Goal: Task Accomplishment & Management: Use online tool/utility

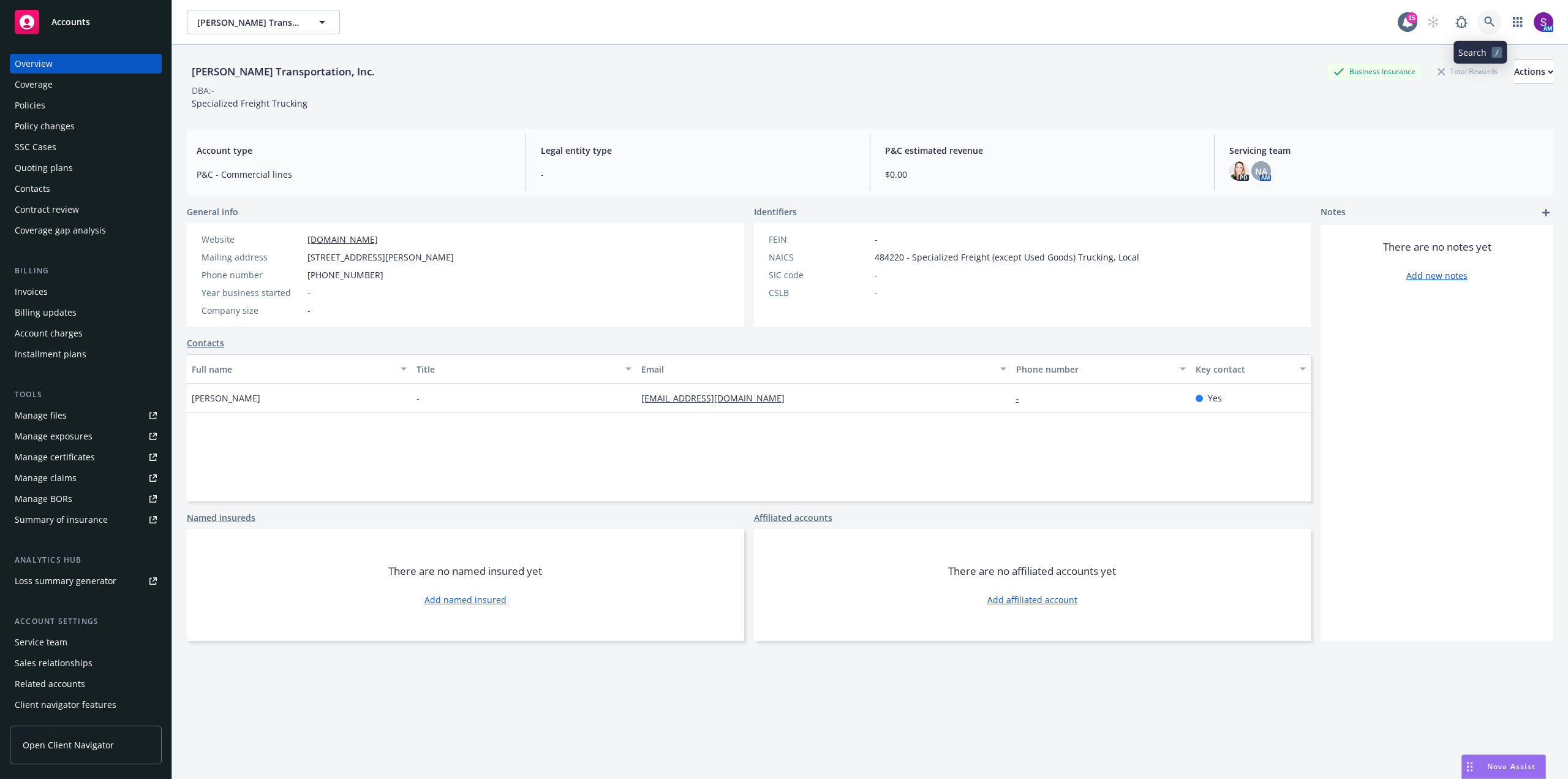
click at [1478, 17] on link at bounding box center [1490, 22] width 24 height 24
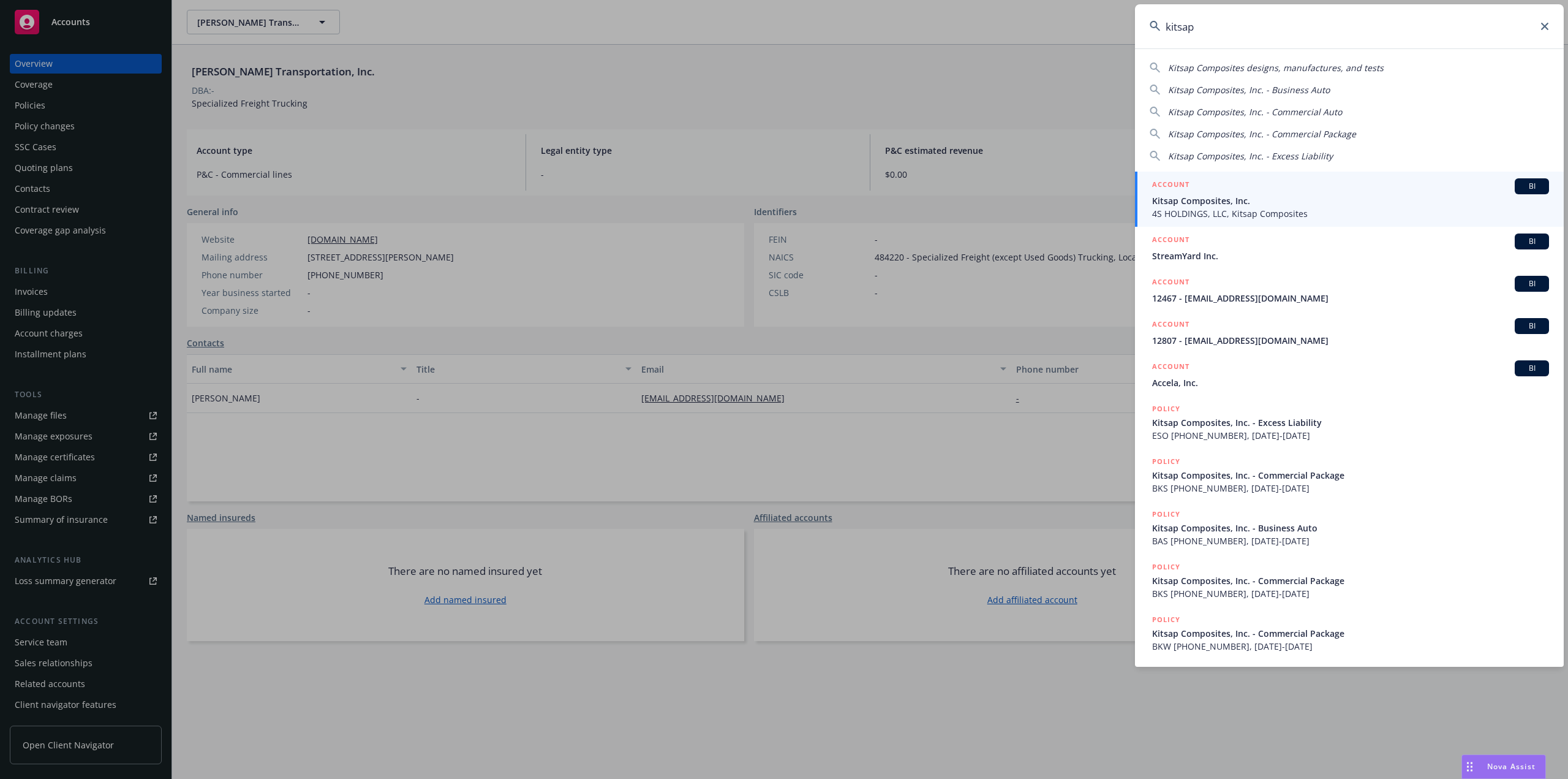
type input "kitsap"
click at [1199, 206] on span "Kitsap Composites, Inc." at bounding box center [1350, 201] width 397 height 13
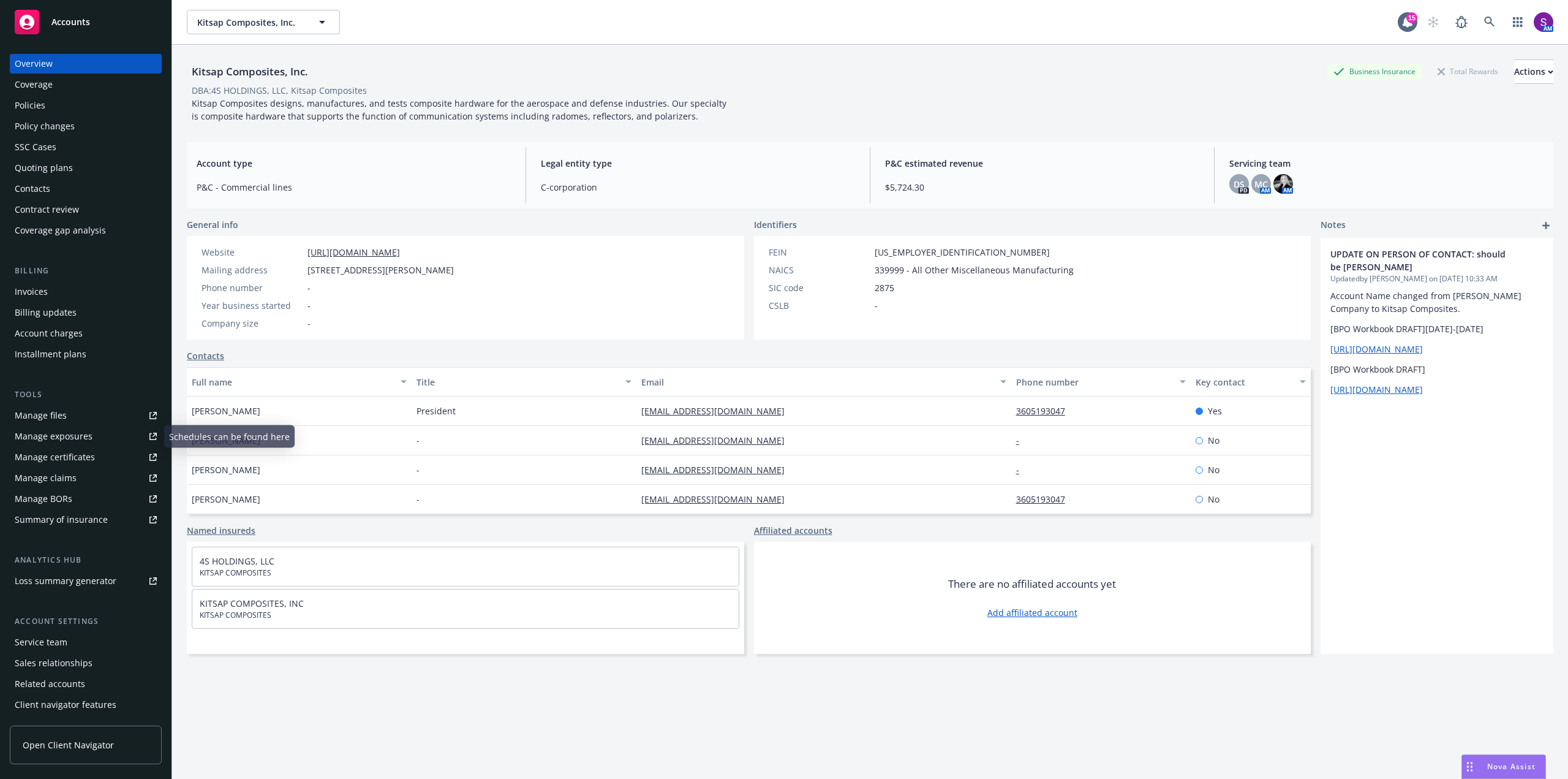
click at [47, 408] on div "Manage files" at bounding box center [40, 415] width 52 height 20
click at [47, 106] on div "Policies" at bounding box center [86, 105] width 142 height 20
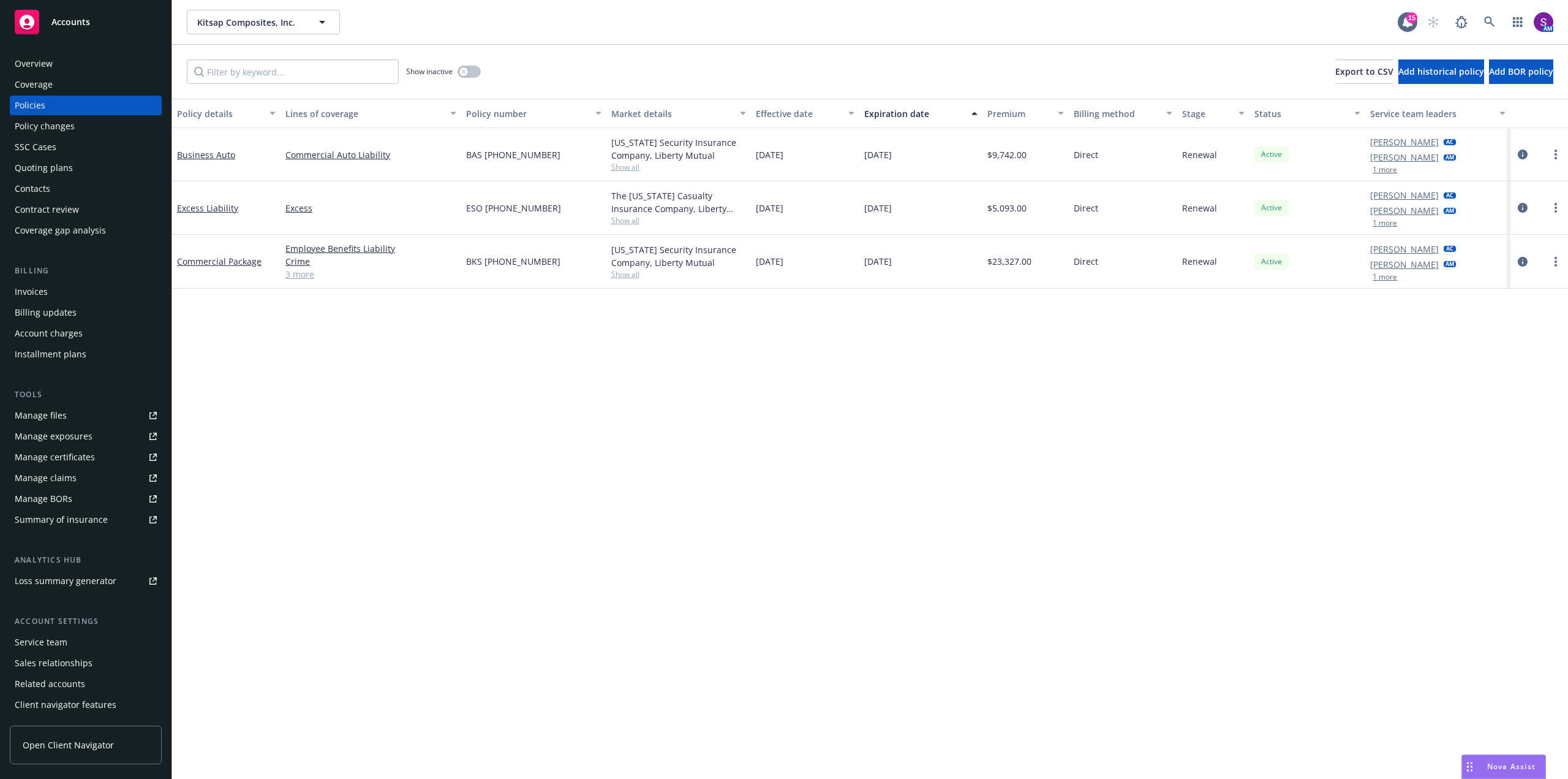
click at [58, 131] on div "Policy changes" at bounding box center [45, 126] width 60 height 20
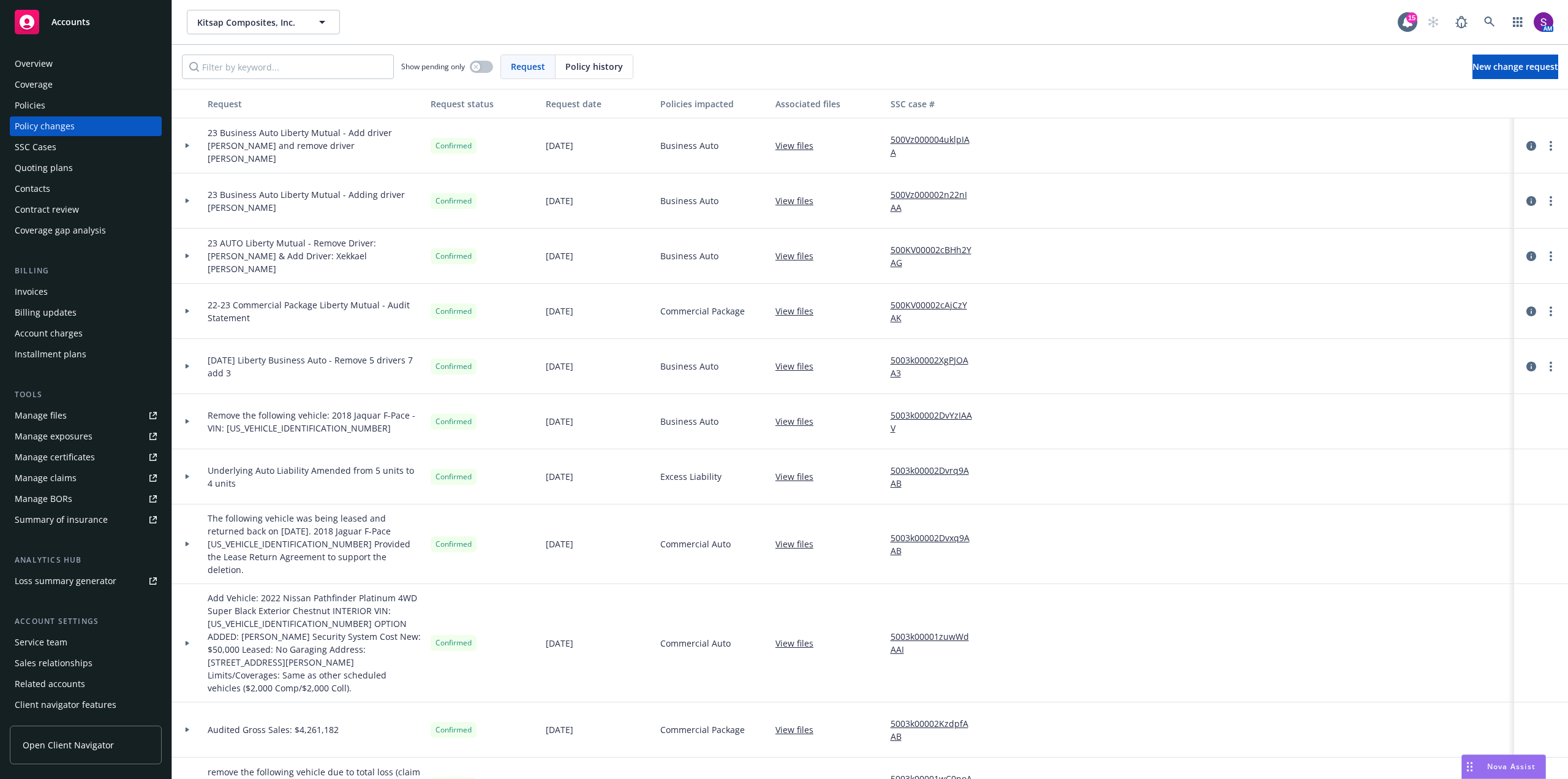
click at [185, 198] on div at bounding box center [188, 201] width 31 height 55
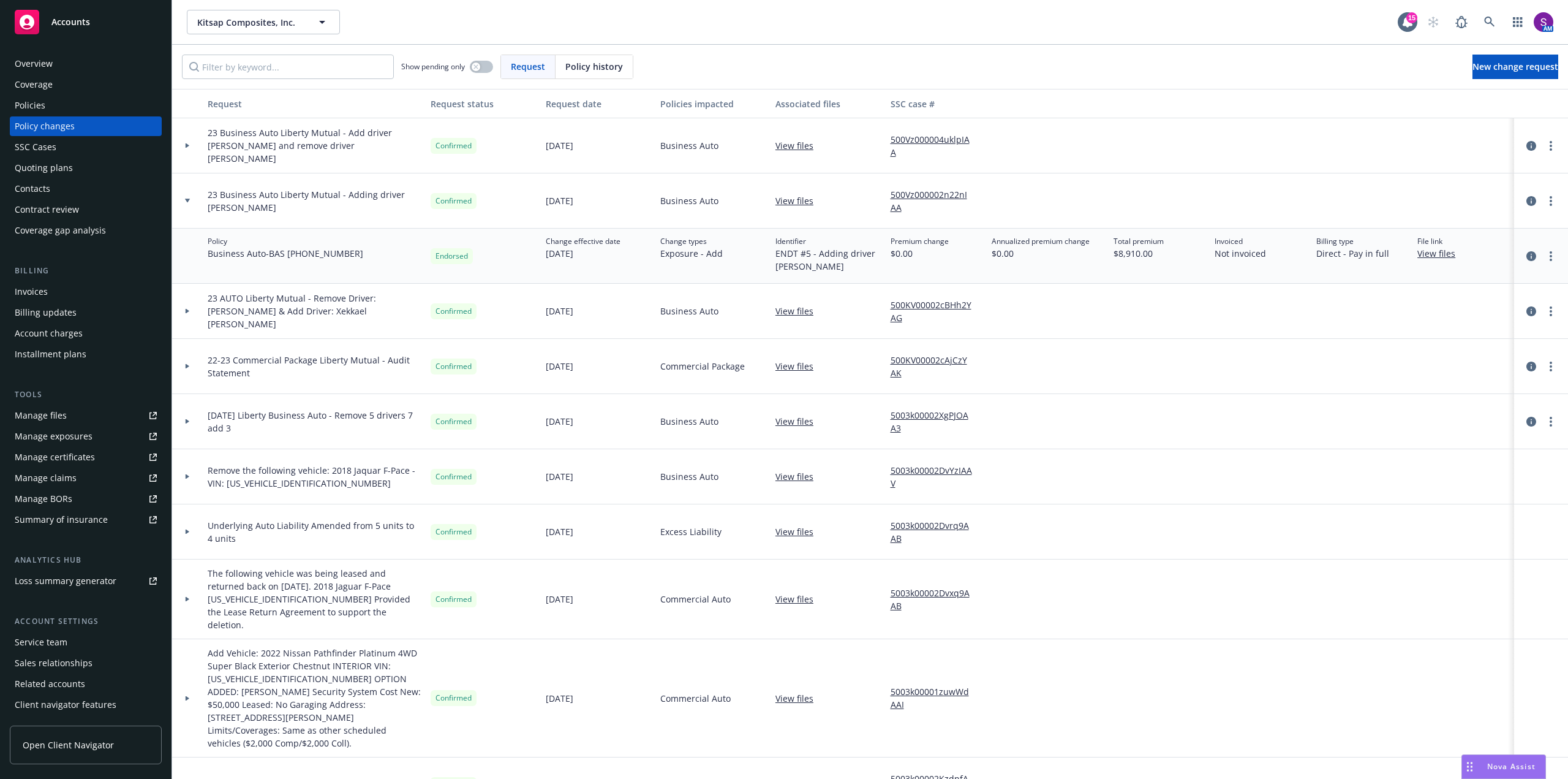
click at [185, 141] on div at bounding box center [188, 146] width 31 height 55
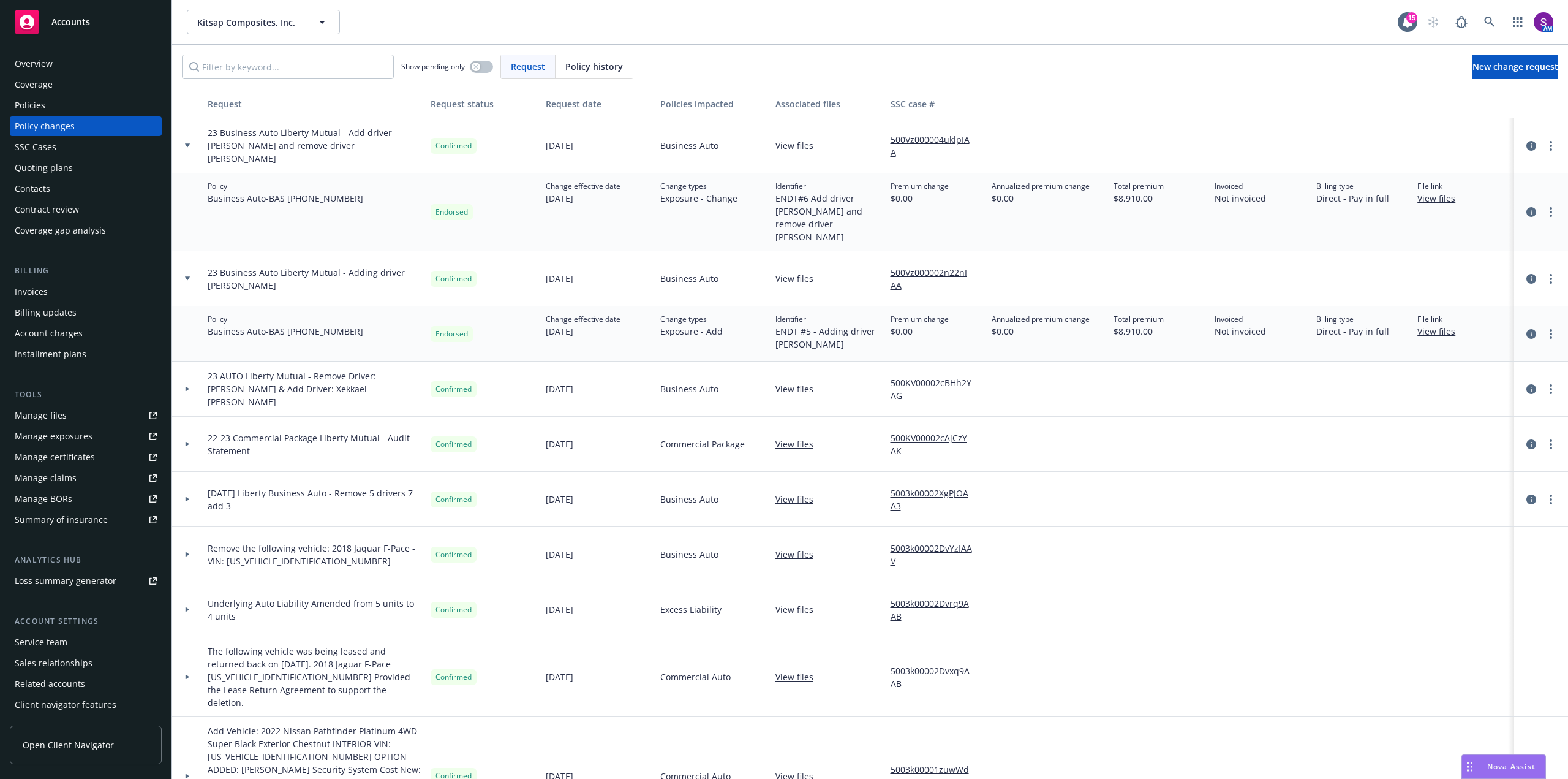
click at [84, 67] on div "Overview" at bounding box center [86, 63] width 142 height 20
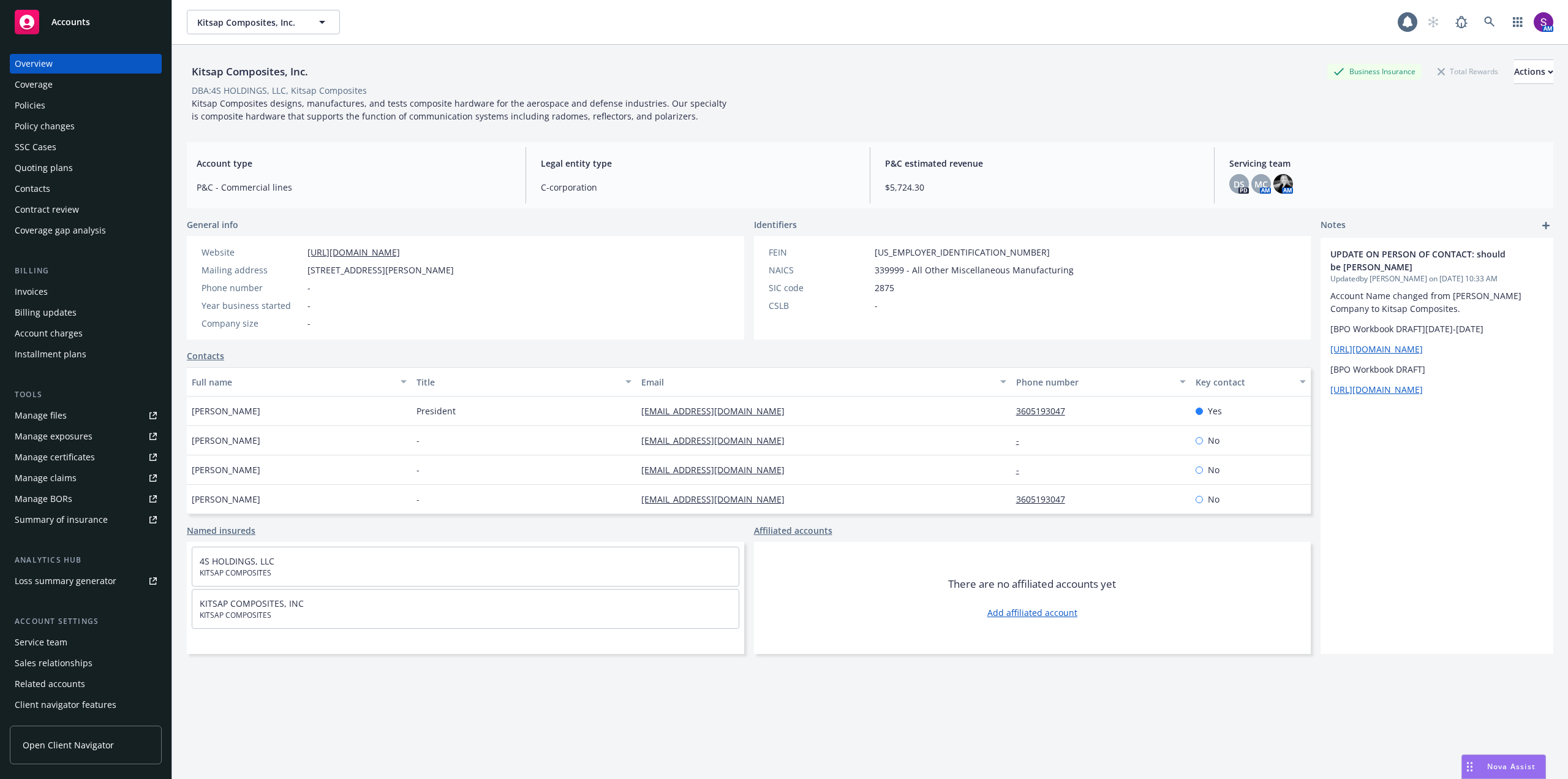
click at [35, 106] on div "Policies" at bounding box center [30, 105] width 31 height 20
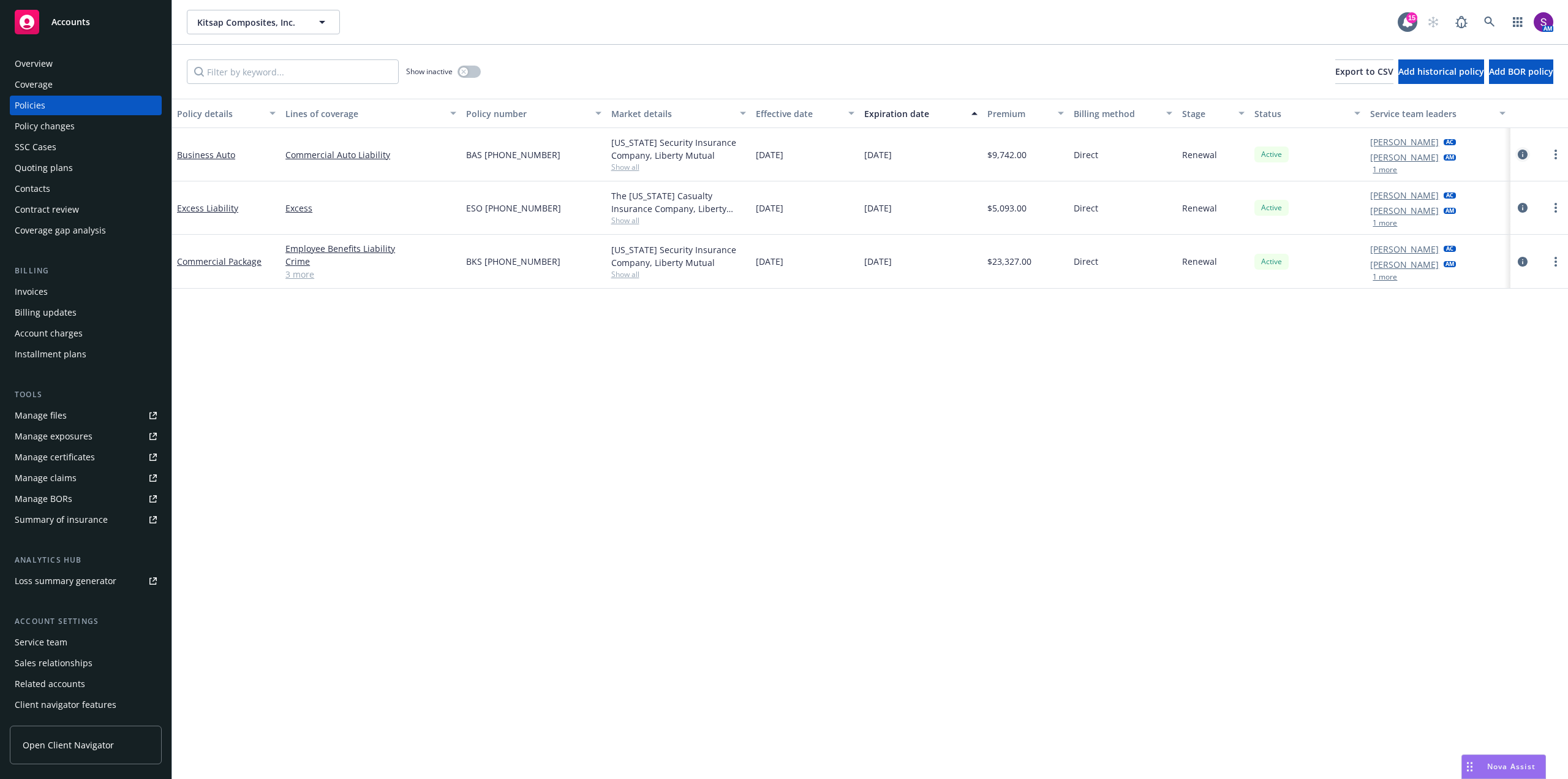
click at [1522, 154] on icon "circleInformation" at bounding box center [1522, 154] width 10 height 10
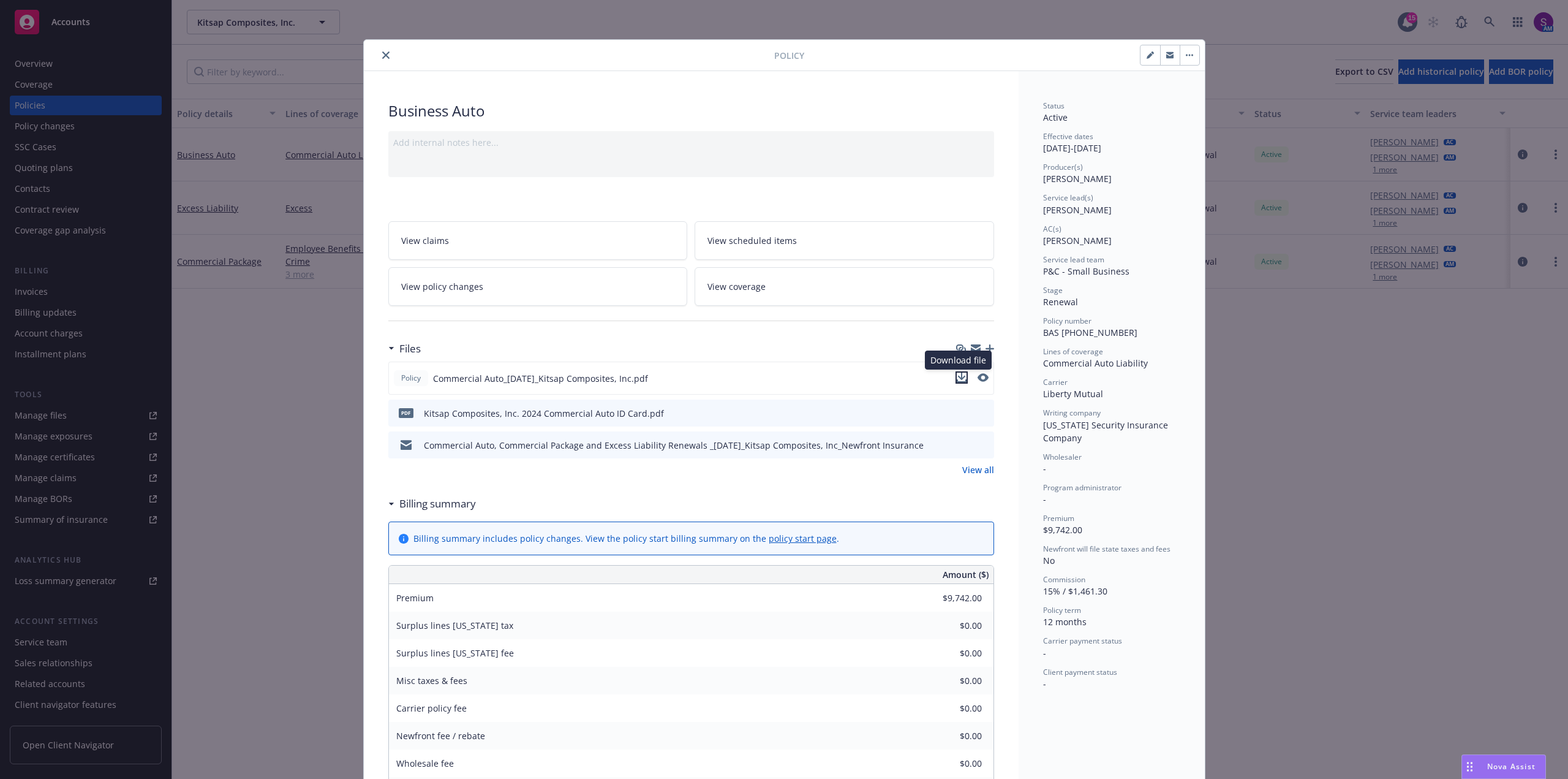
click at [958, 378] on icon "download file" at bounding box center [962, 376] width 8 height 7
click at [382, 56] on icon "close" at bounding box center [385, 54] width 7 height 7
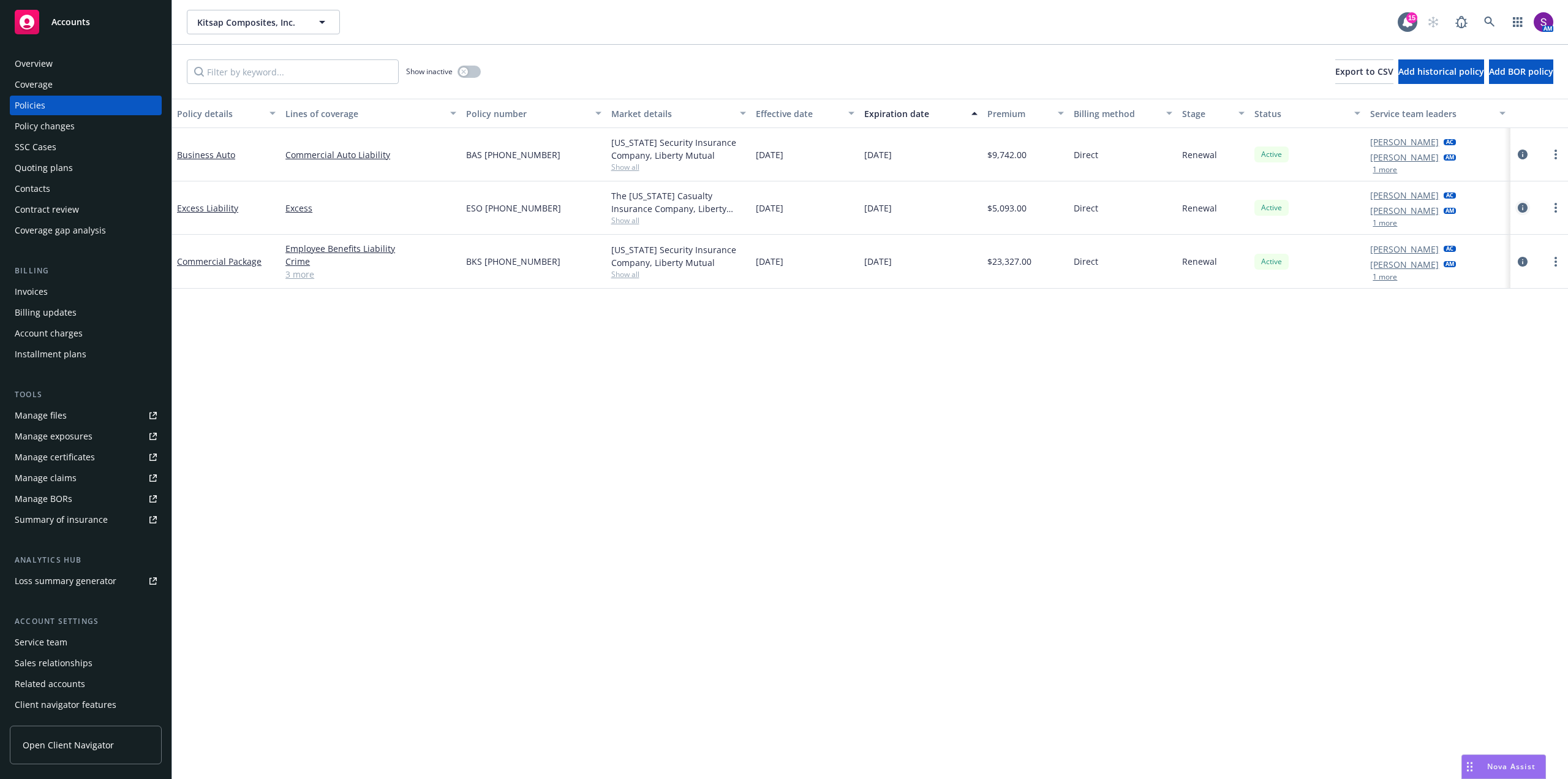
click at [1524, 208] on icon "circleInformation" at bounding box center [1522, 207] width 10 height 10
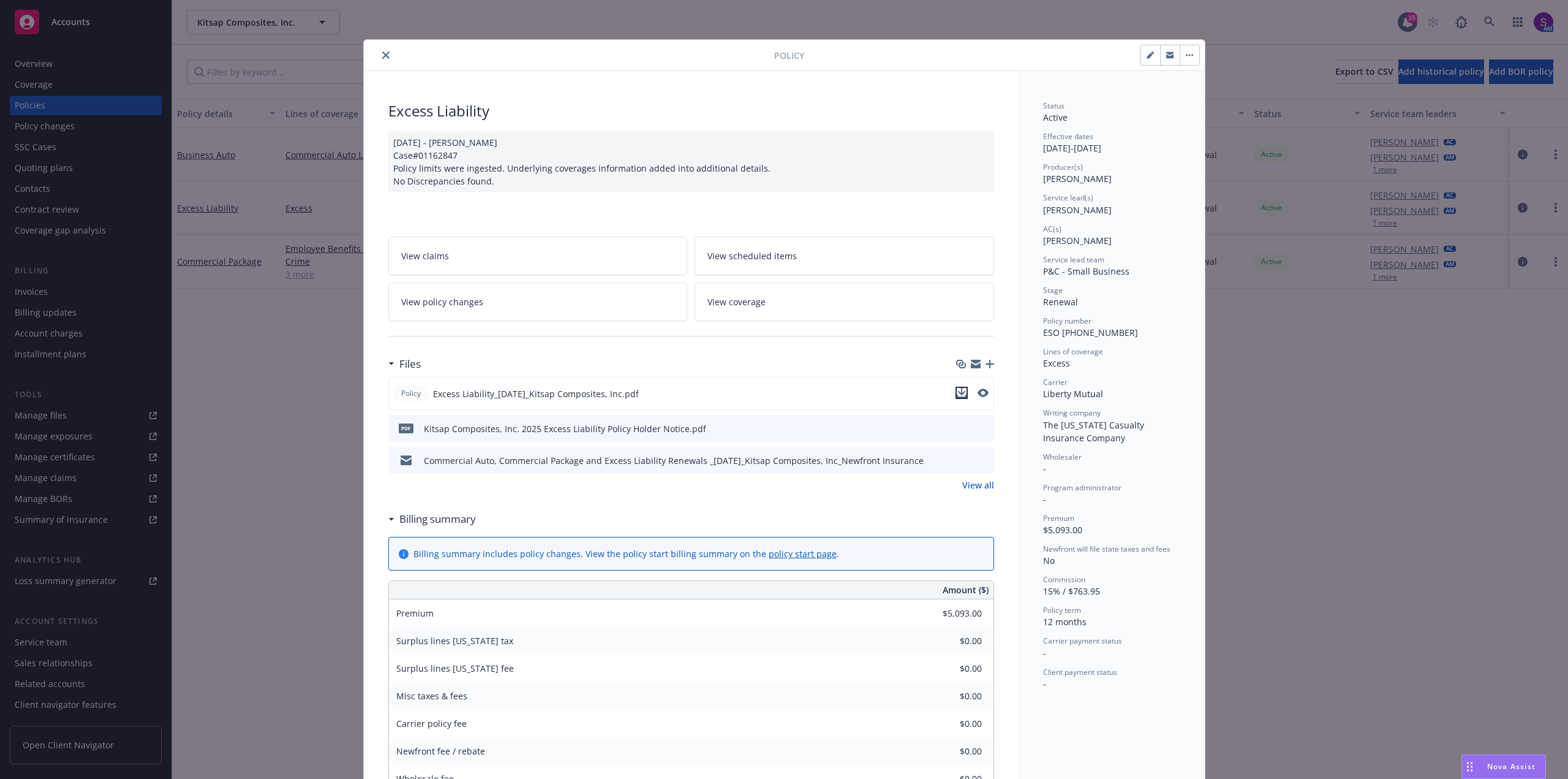
click at [957, 393] on icon "download file" at bounding box center [962, 392] width 10 height 10
click at [382, 54] on icon "close" at bounding box center [385, 54] width 7 height 7
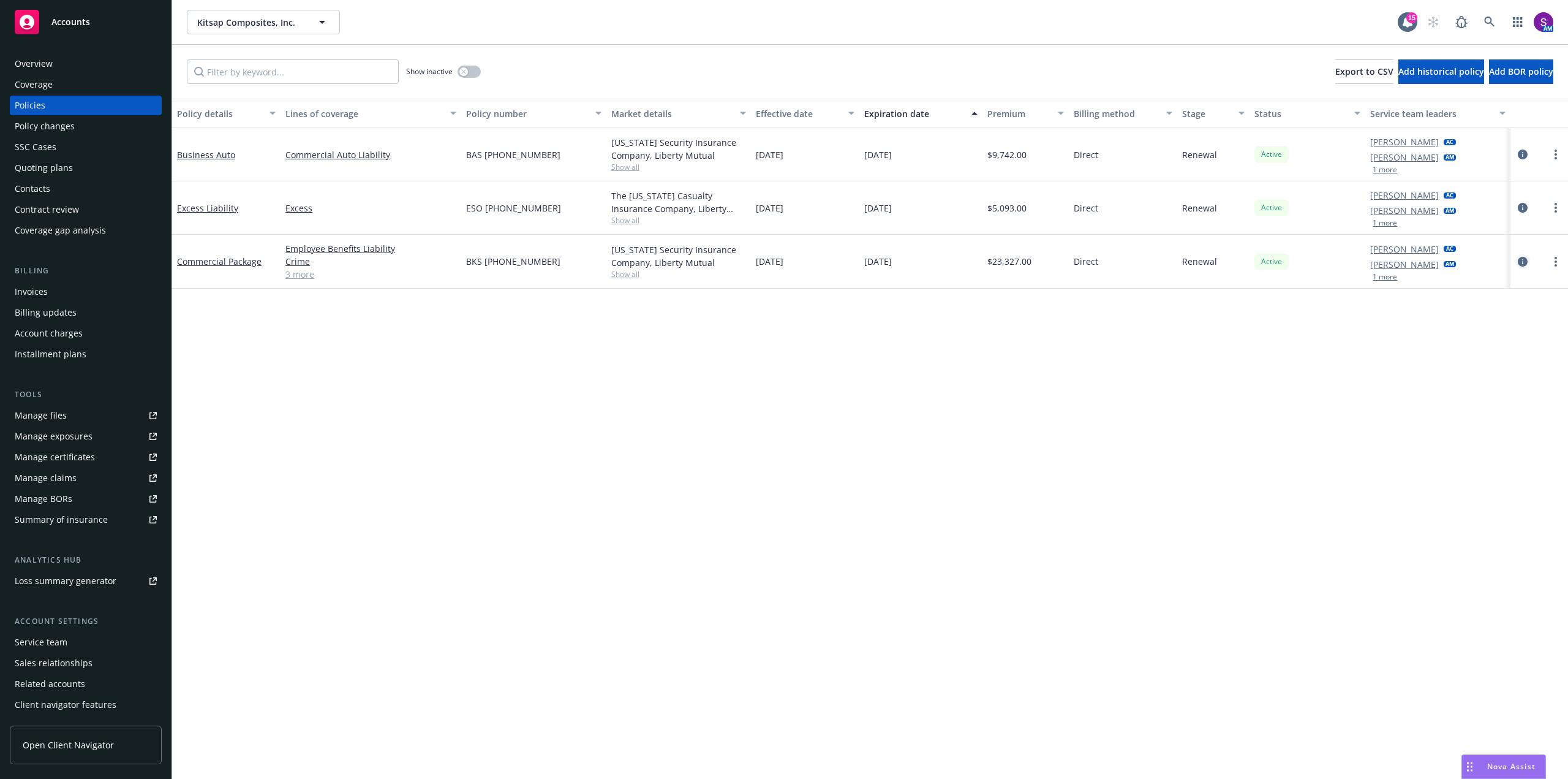
click at [1526, 262] on icon "circleInformation" at bounding box center [1522, 261] width 10 height 10
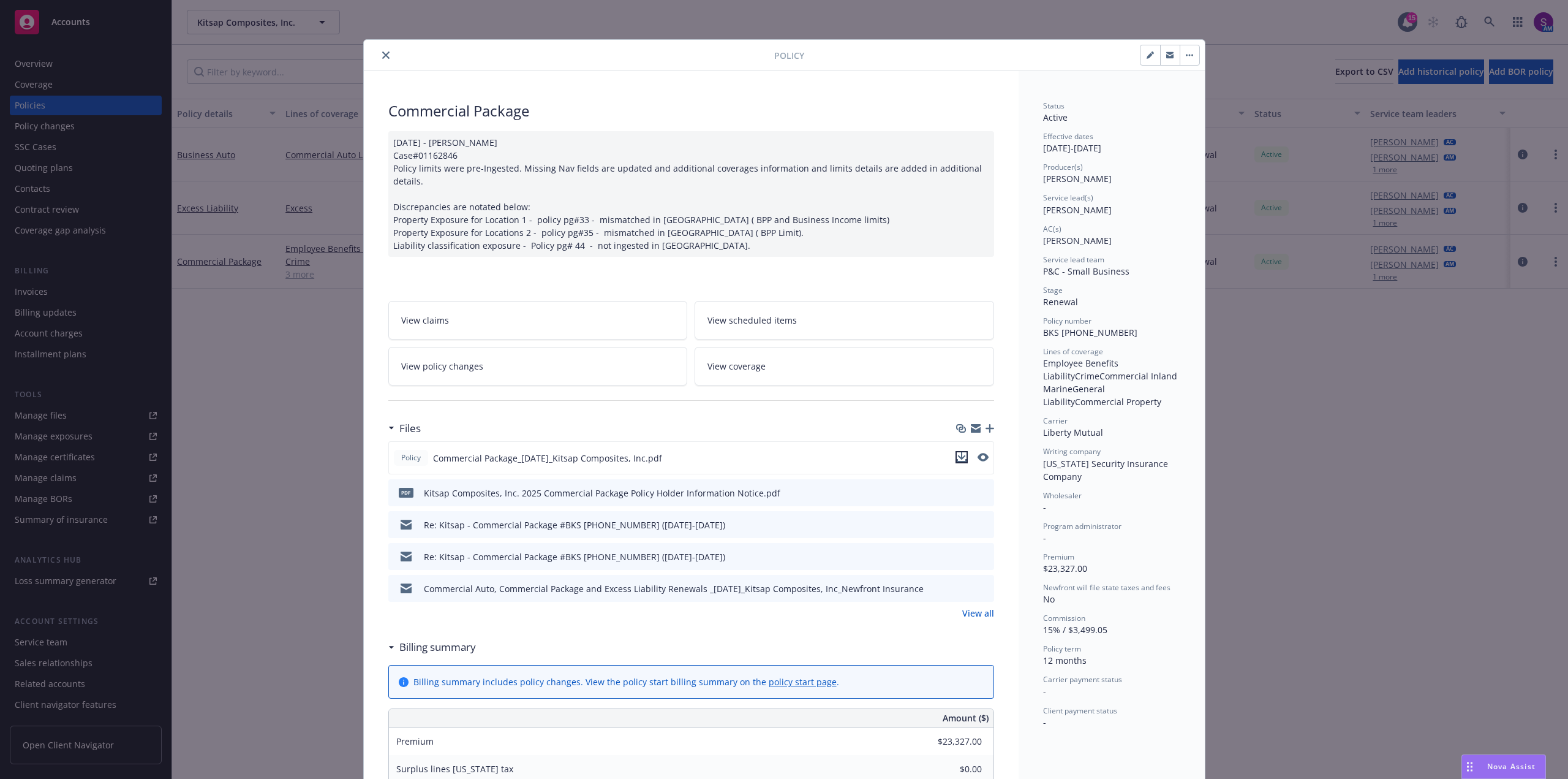
click at [958, 452] on icon "download file" at bounding box center [962, 455] width 8 height 7
click at [383, 52] on icon "close" at bounding box center [385, 54] width 7 height 7
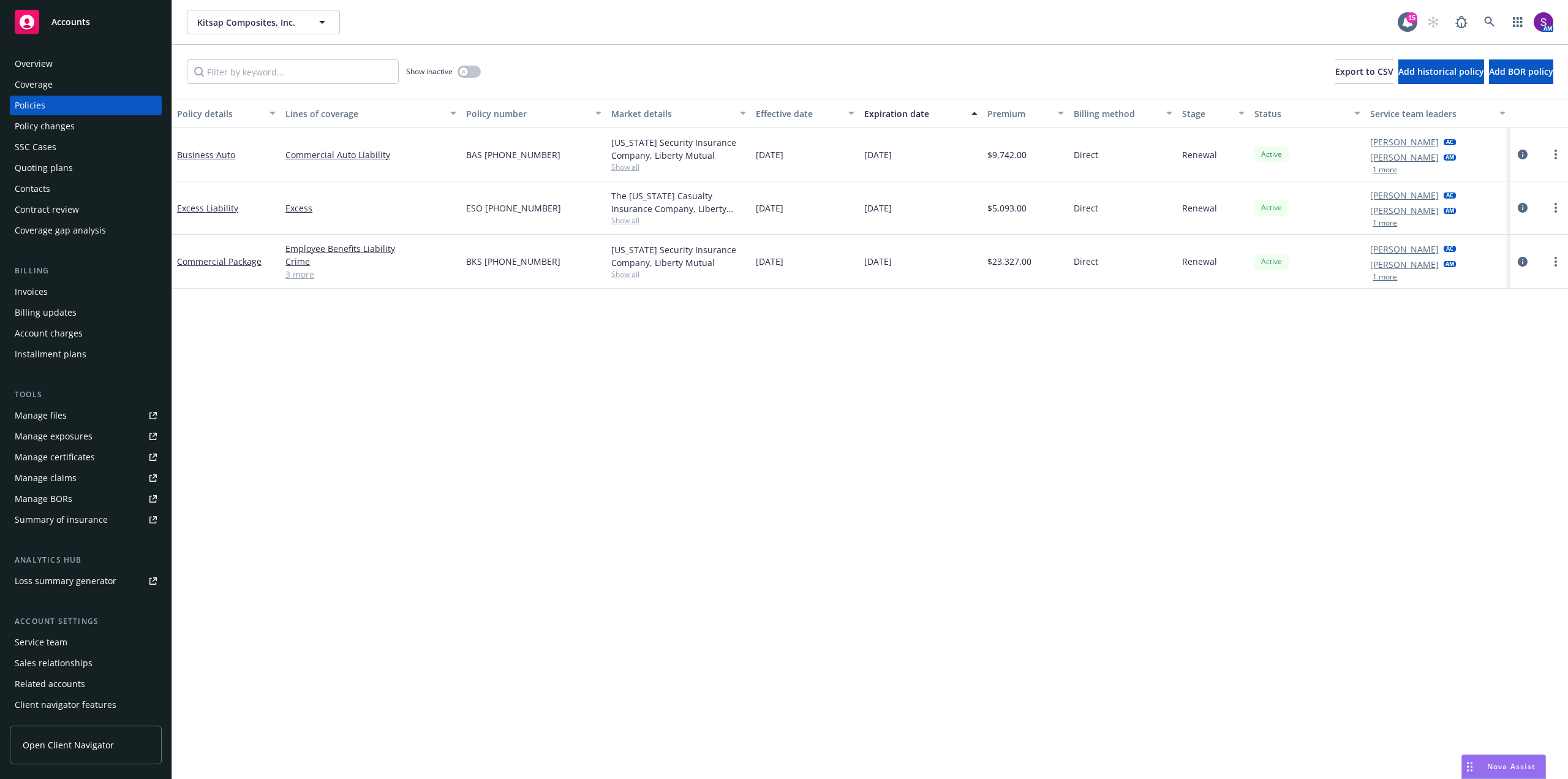
click at [78, 71] on div "Overview" at bounding box center [86, 63] width 142 height 20
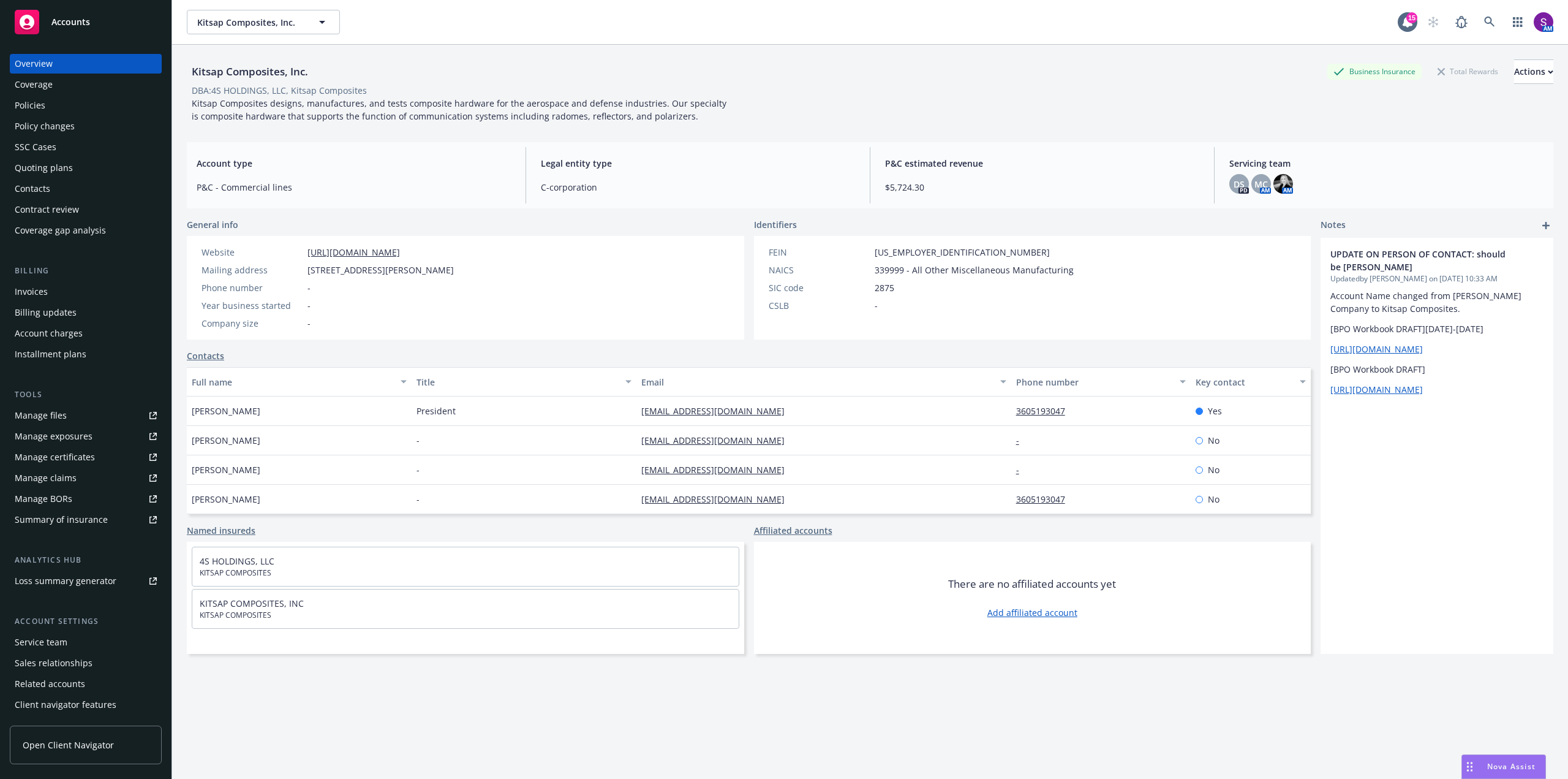
click at [1511, 757] on div "Nova Assist" at bounding box center [1504, 766] width 83 height 23
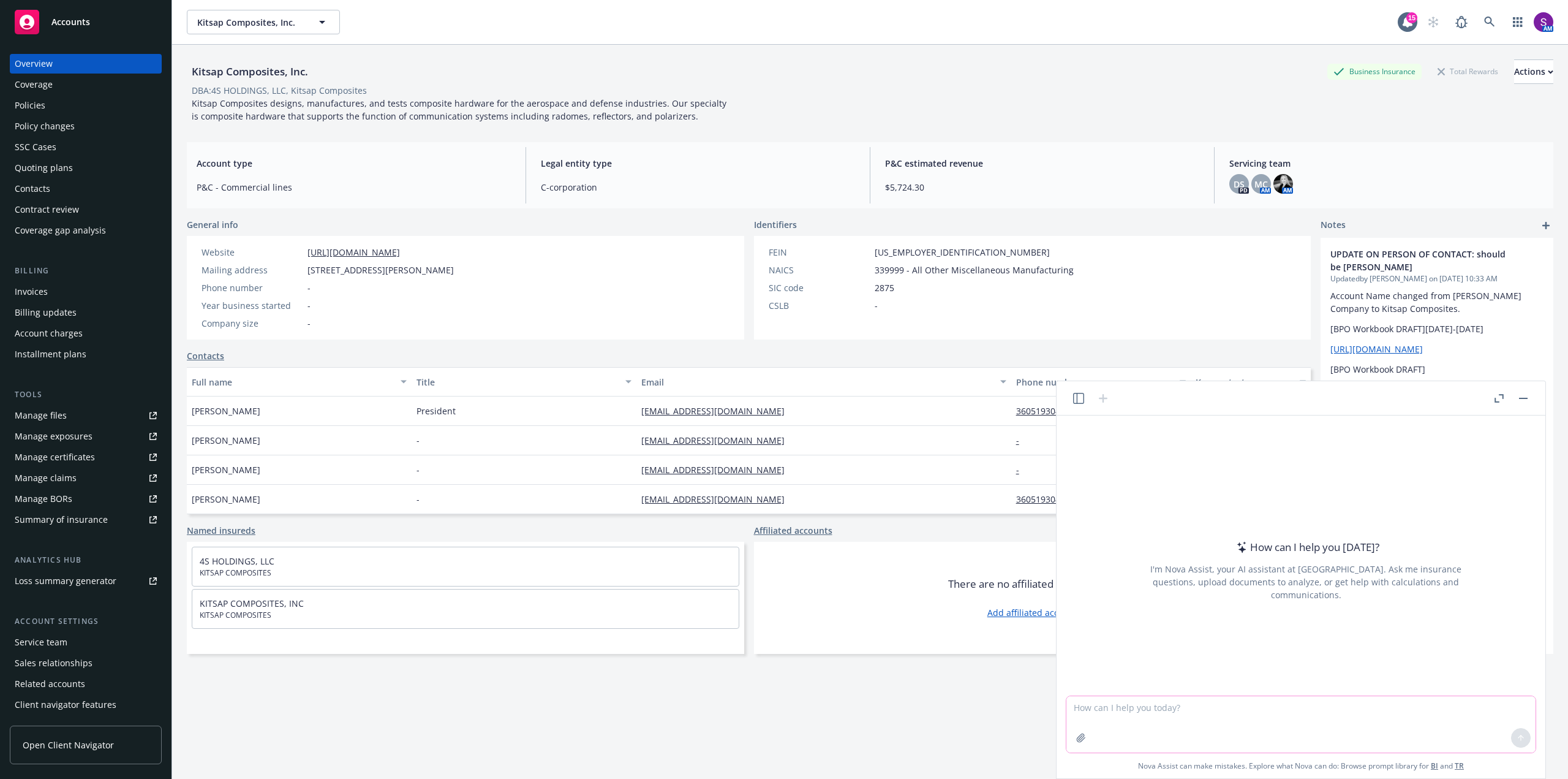
click at [1096, 711] on textarea at bounding box center [1301, 725] width 469 height 56
click at [1079, 734] on icon "button" at bounding box center [1081, 737] width 10 height 10
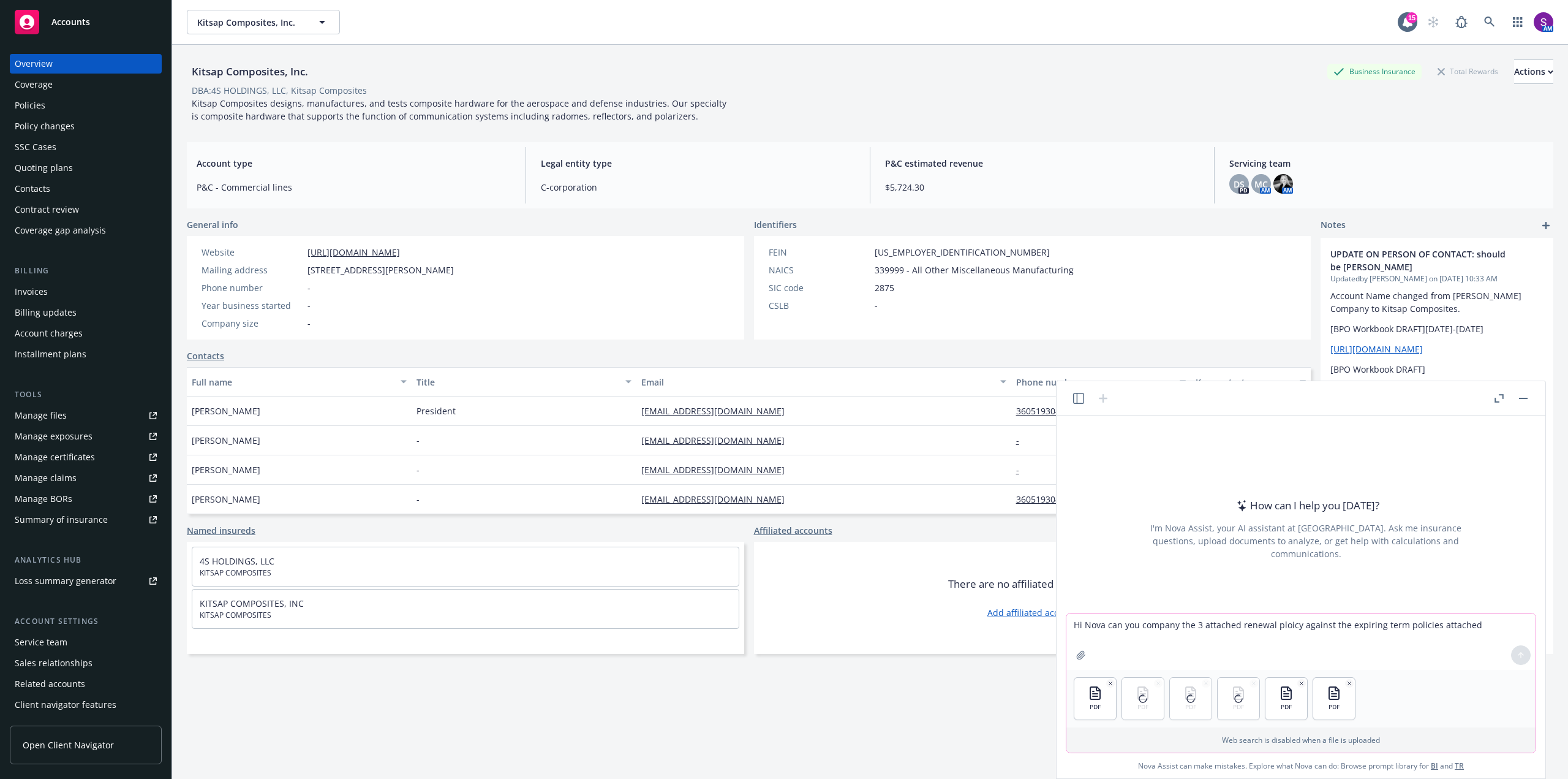
click at [1487, 621] on textarea "Hi Nova can you company the 3 attached renewal ploicy against the expiring term…" at bounding box center [1301, 642] width 469 height 56
type textarea "Hi Nova can you company the 3 attached renewal ploicy against the expiring term…"
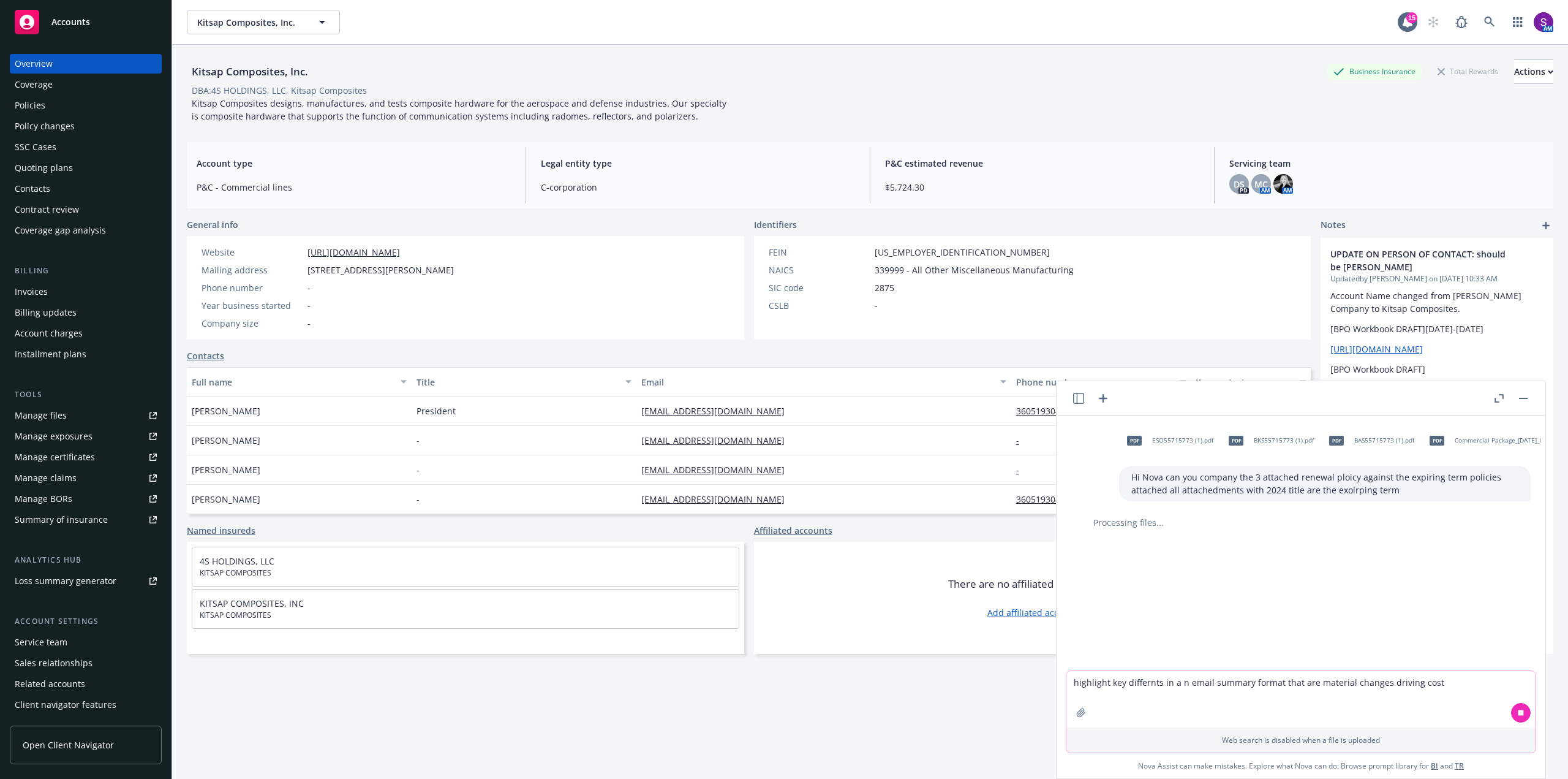
type textarea "highlight key differnts in a n email summary format that are material changes d…"
click at [1514, 77] on div "Actions" at bounding box center [1533, 72] width 39 height 23
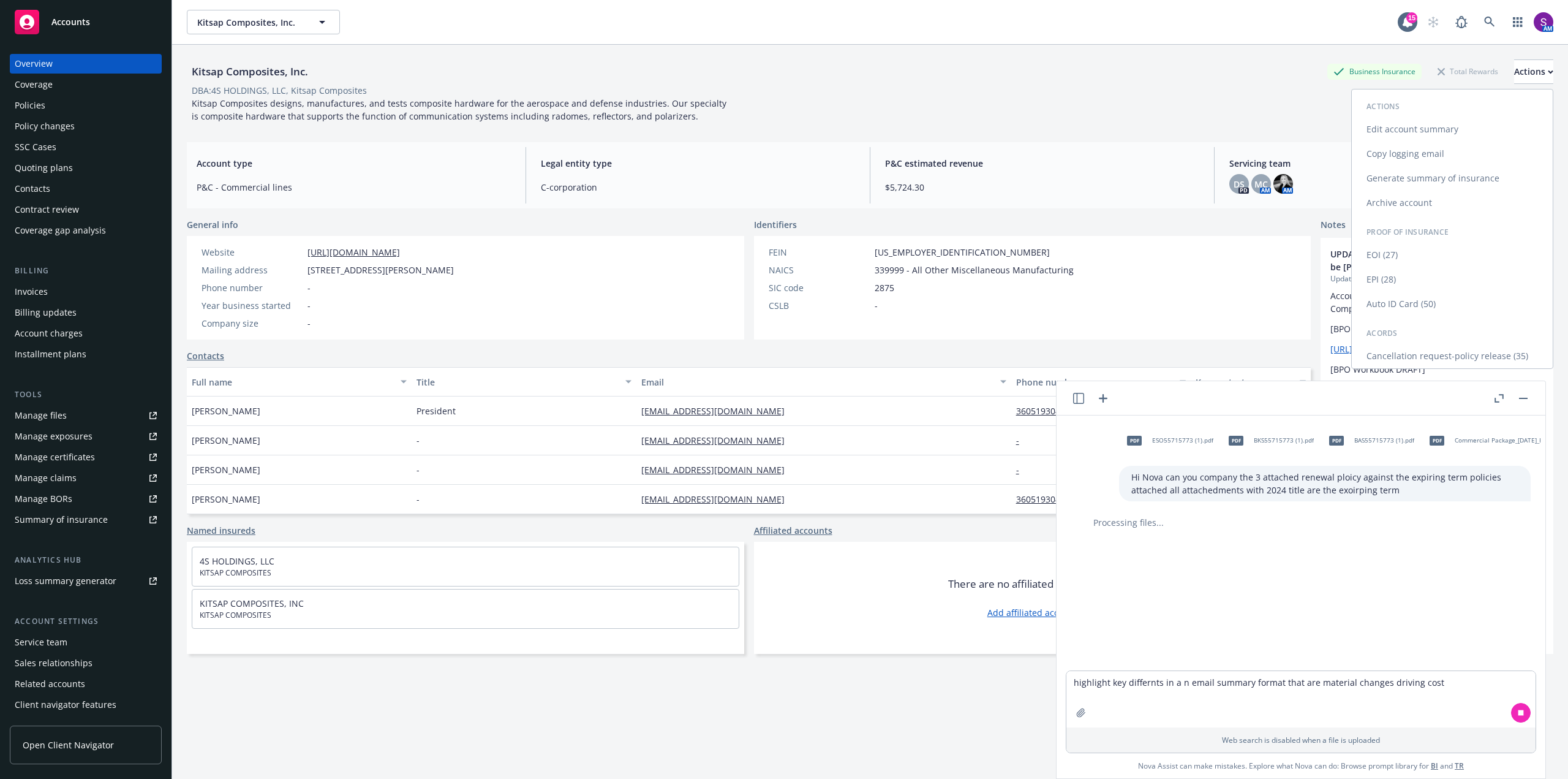
click at [1406, 149] on link "Copy logging email" at bounding box center [1452, 154] width 201 height 24
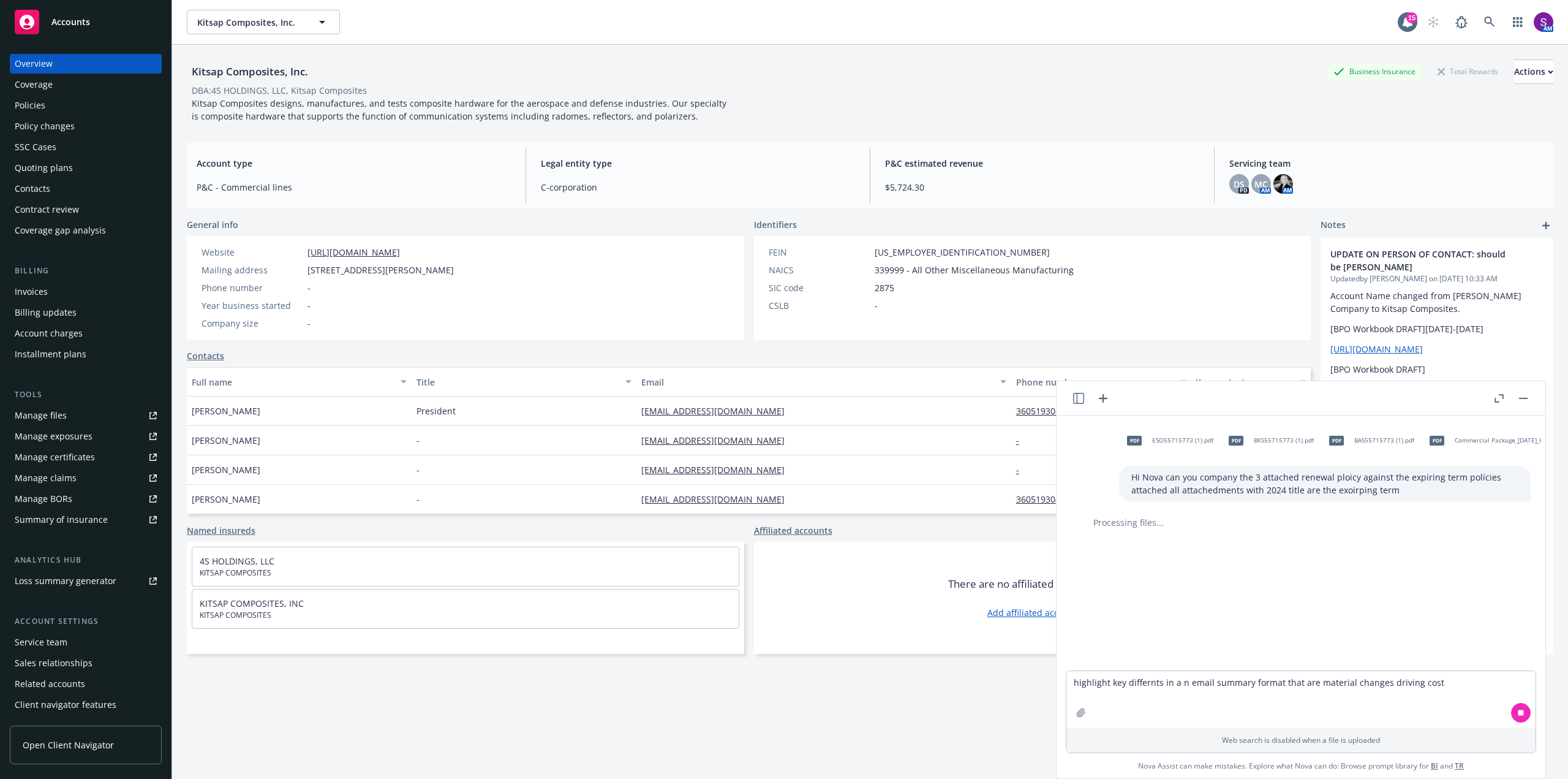
click at [1398, 531] on div "pdf ESO55715773 (1).pdf pdf BKS55715773 (1).pdf pdf BAS55715773 (1).pdf pdf Com…" at bounding box center [1301, 543] width 479 height 255
click at [1078, 399] on icon "button" at bounding box center [1078, 398] width 11 height 11
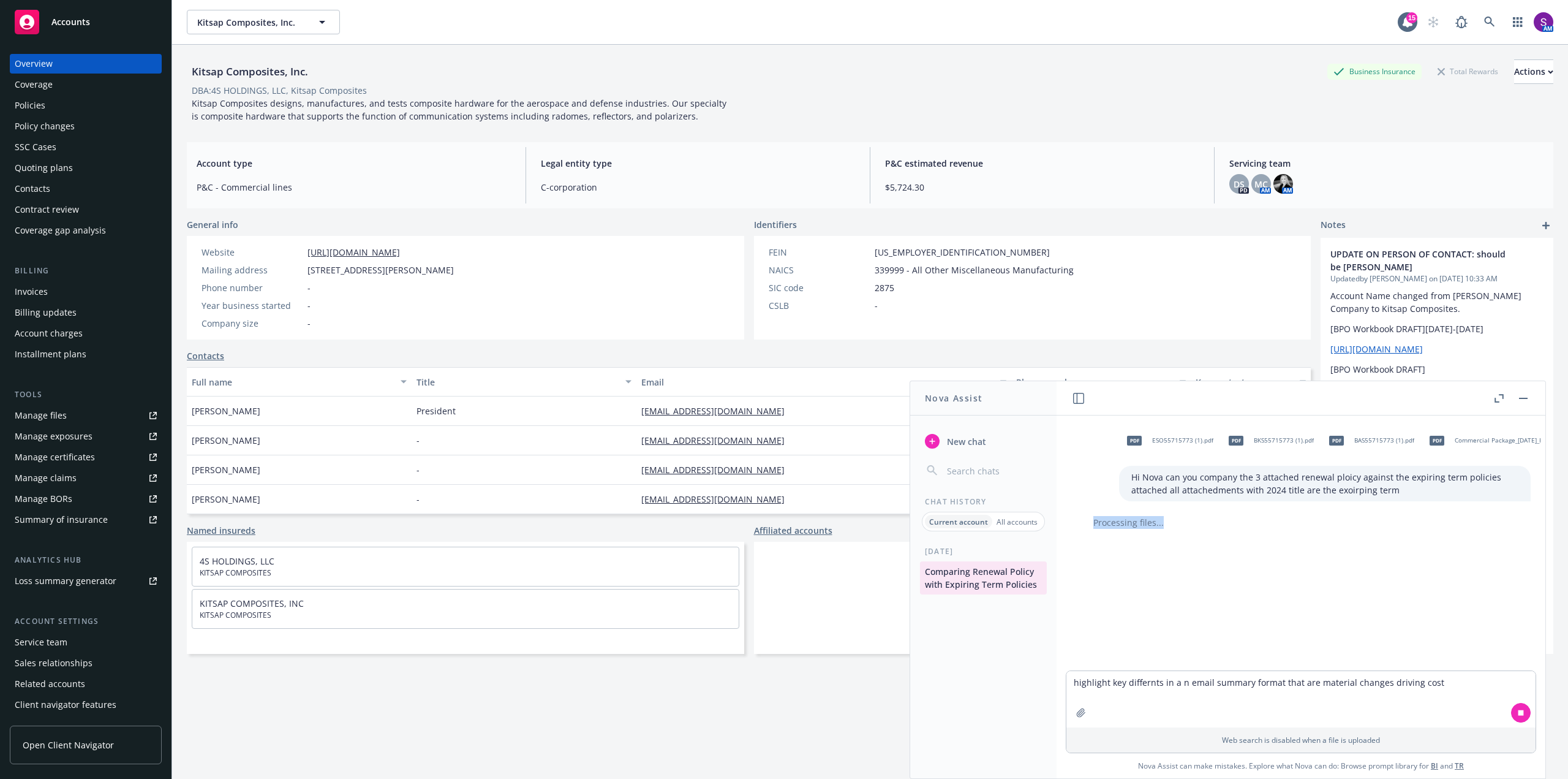
click at [977, 581] on button "Comparing Renewal Policy with Expiring Term Policies" at bounding box center [983, 578] width 127 height 33
click at [1259, 605] on div "pdf ESO55715773 (1).pdf pdf BKS55715773 (1).pdf pdf BAS55715773 (1).pdf pdf Com…" at bounding box center [1301, 543] width 479 height 255
click at [1524, 396] on button "button" at bounding box center [1523, 398] width 15 height 15
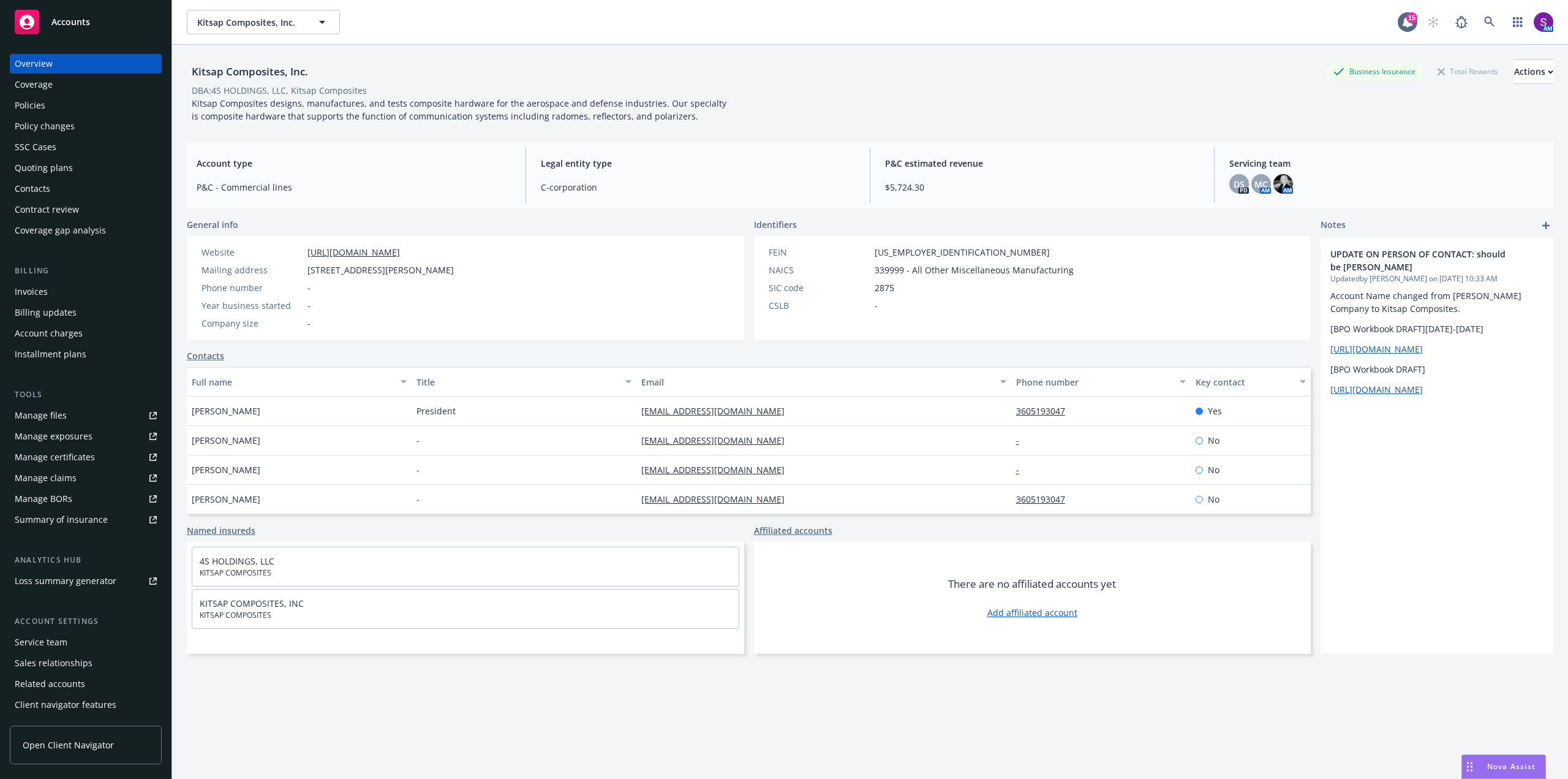
click at [1500, 760] on div "Nova Assist" at bounding box center [1504, 766] width 83 height 23
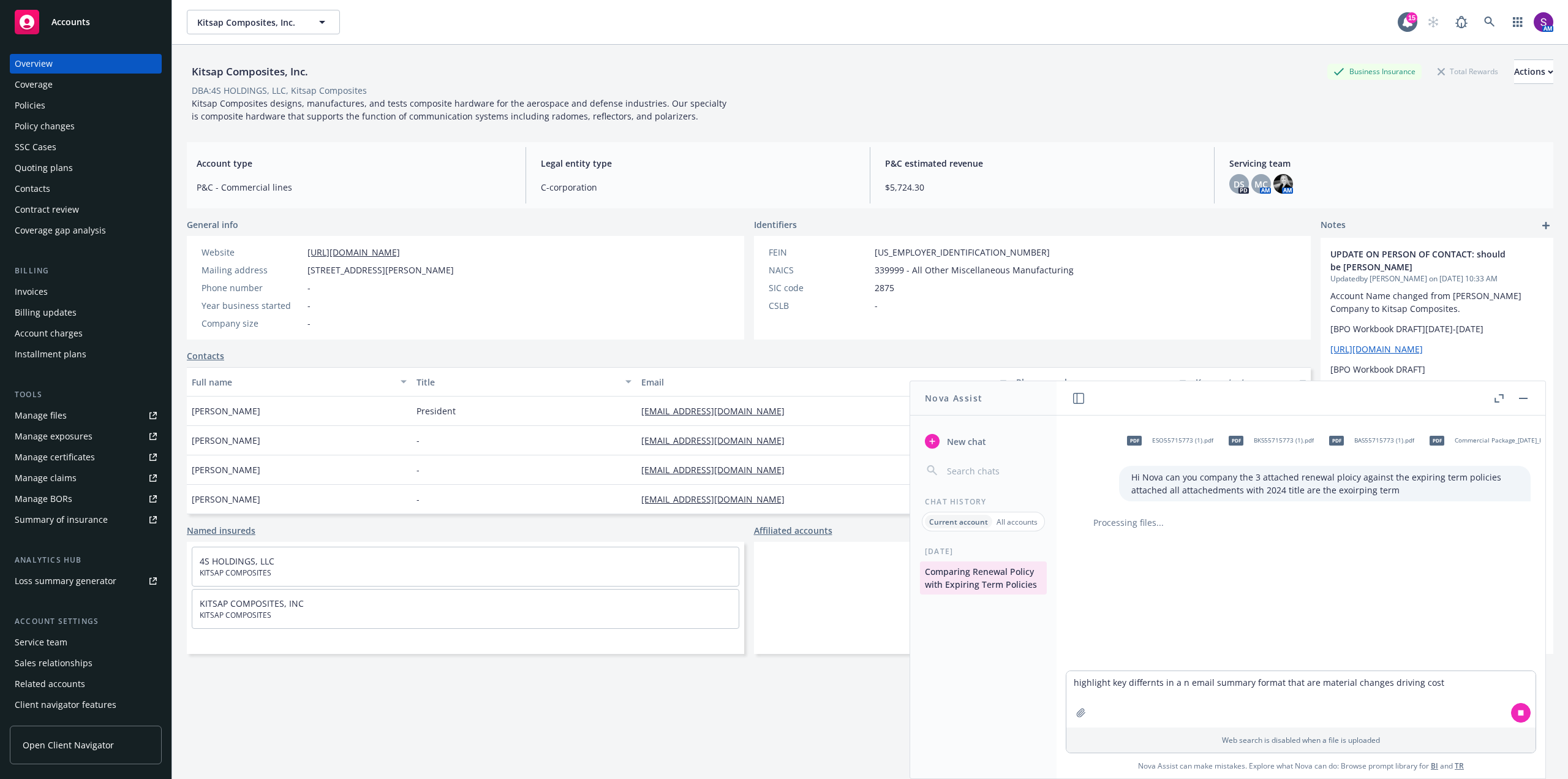
click at [1212, 540] on div "pdf ESO55715773 (1).pdf pdf BKS55715773 (1).pdf pdf BAS55715773 (1).pdf pdf Com…" at bounding box center [1301, 543] width 479 height 255
click at [1484, 23] on icon at bounding box center [1489, 22] width 10 height 10
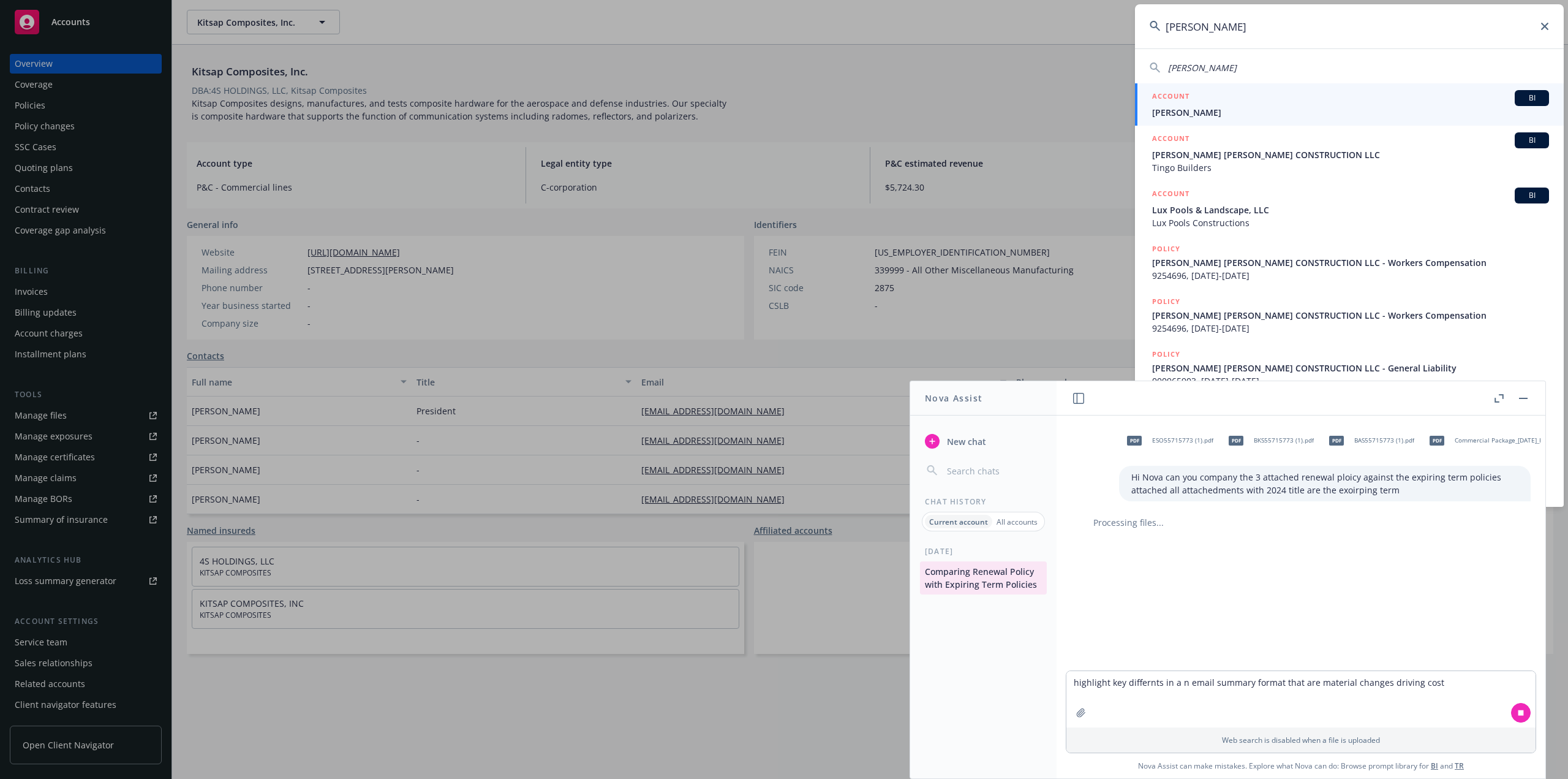
type input "[PERSON_NAME]"
click at [1174, 113] on span "[PERSON_NAME]" at bounding box center [1350, 112] width 397 height 13
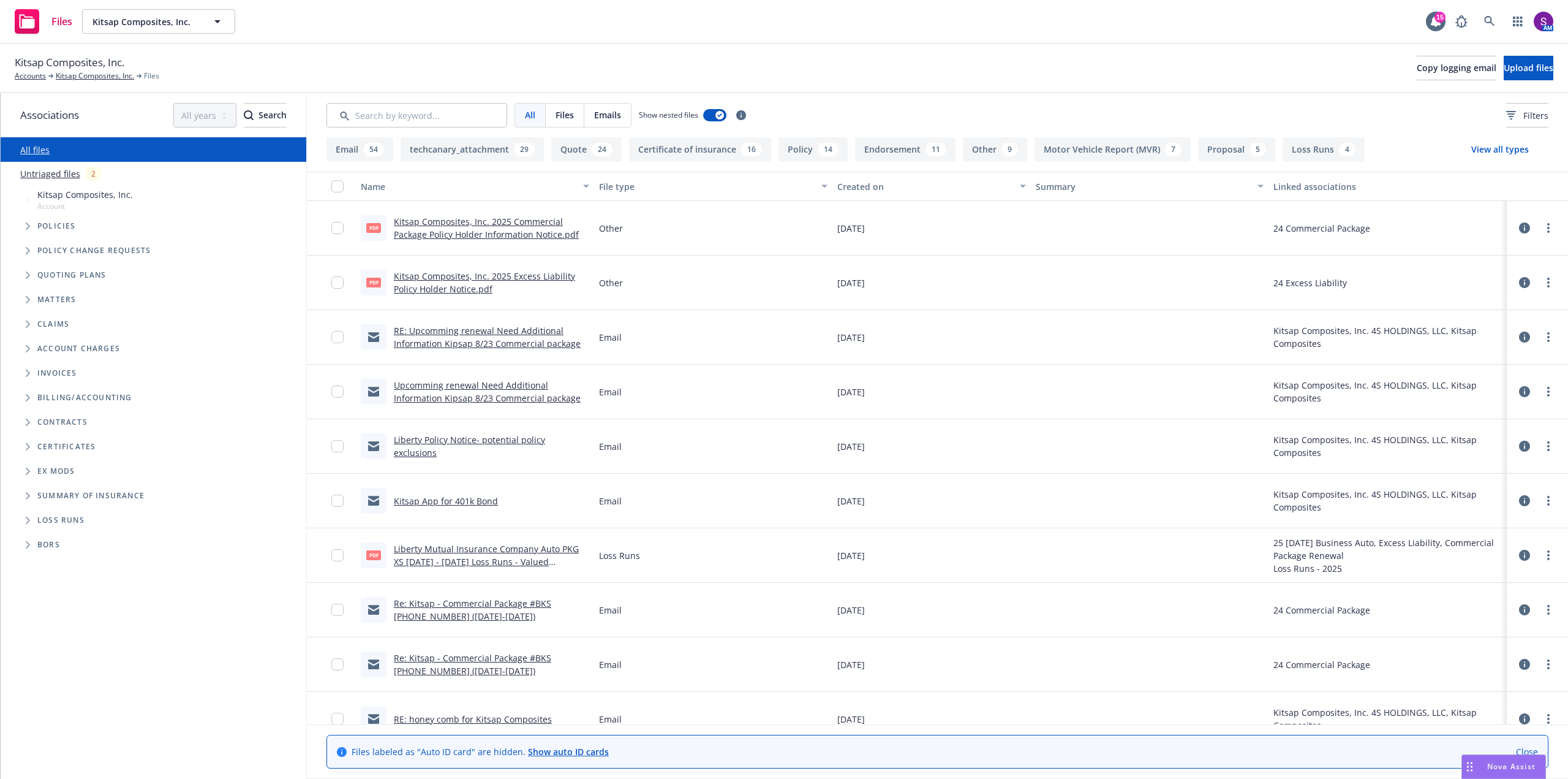
click at [496, 335] on link "RE: Upcomming renewal Need Additional Information Kipsap 8/23 Commercial package" at bounding box center [487, 337] width 187 height 24
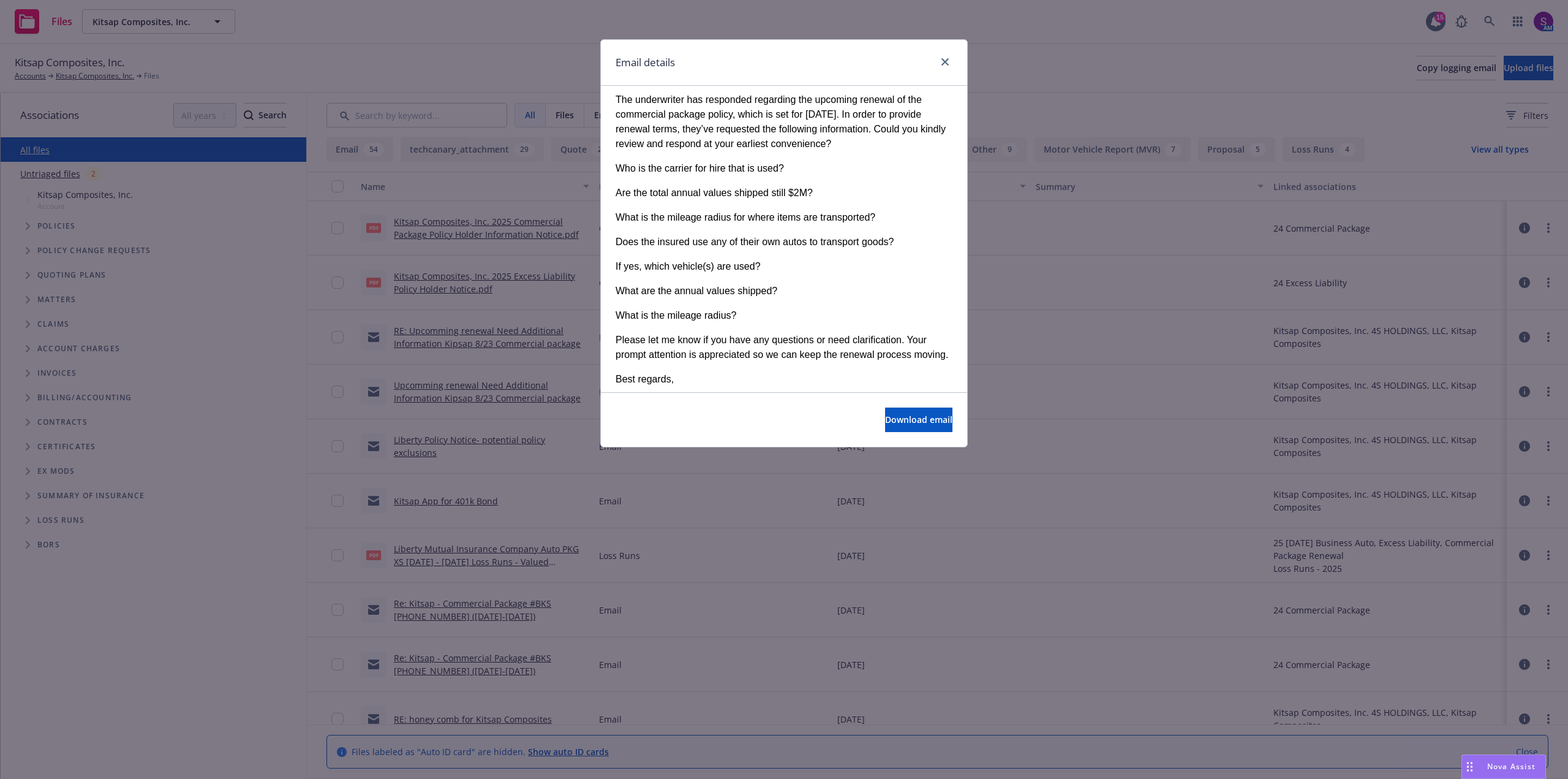
scroll to position [613, 0]
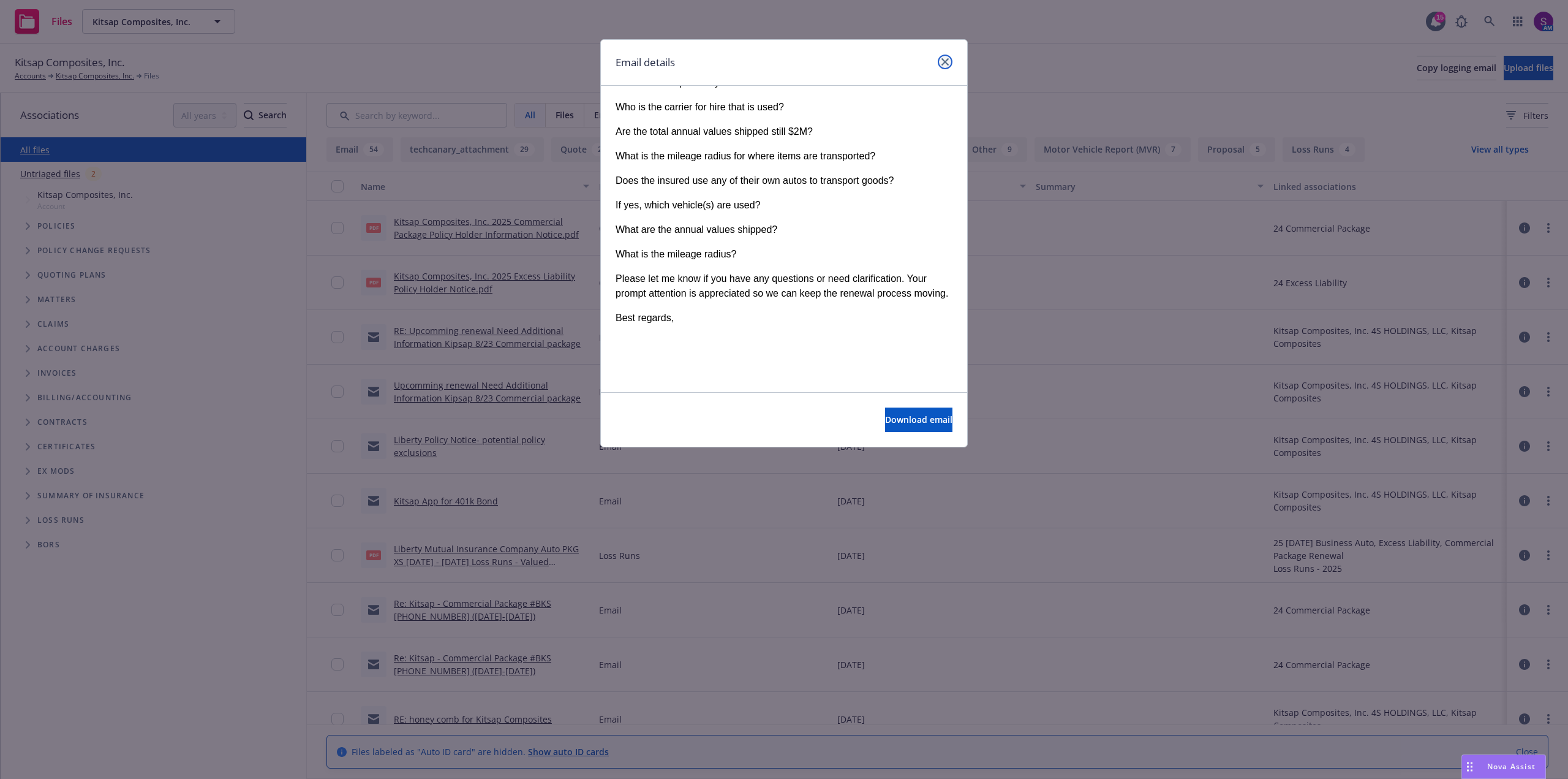
click at [942, 64] on icon "close" at bounding box center [945, 62] width 7 height 7
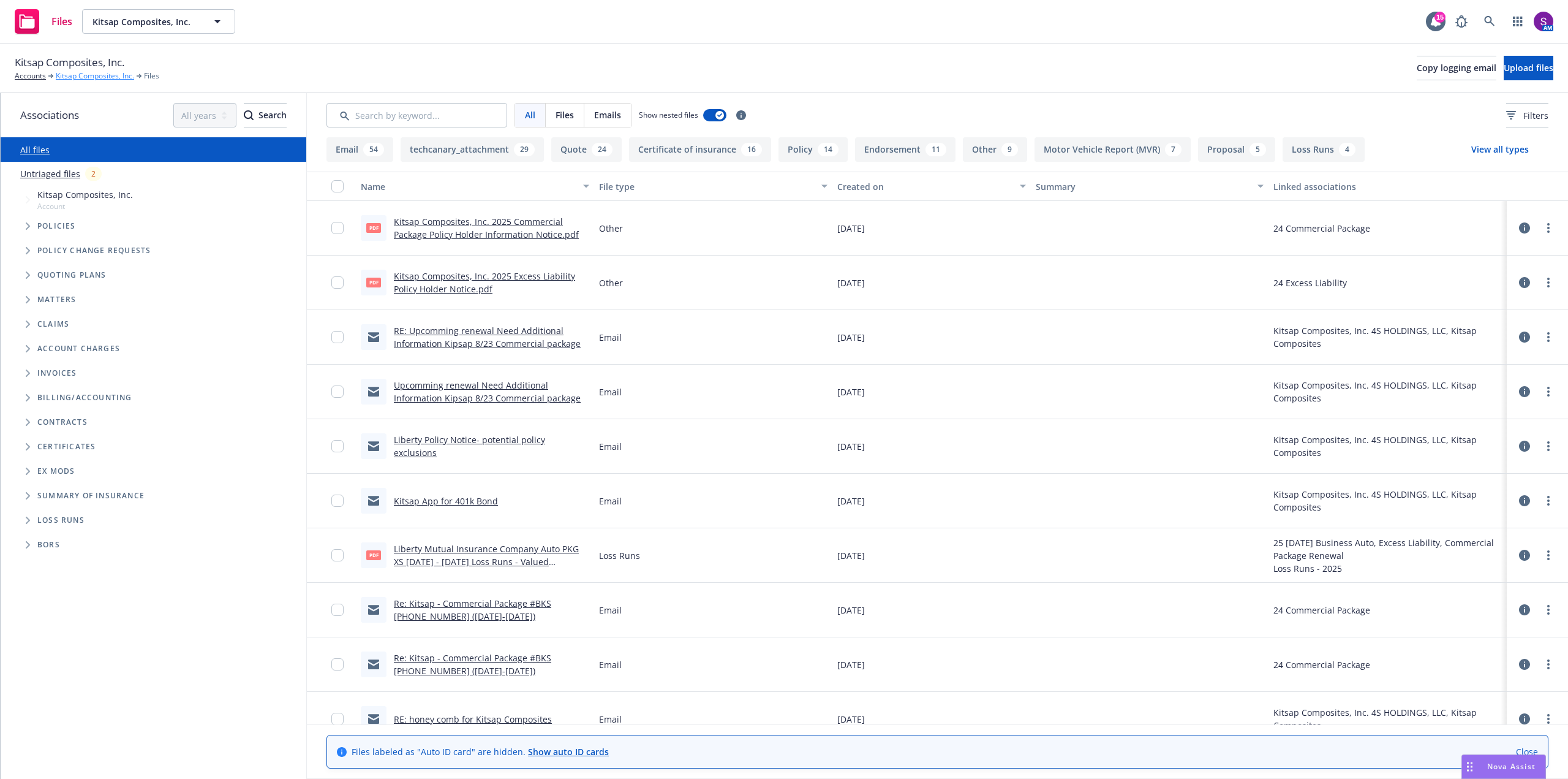
click at [73, 72] on link "Kitsap Composites, Inc." at bounding box center [95, 76] width 78 height 11
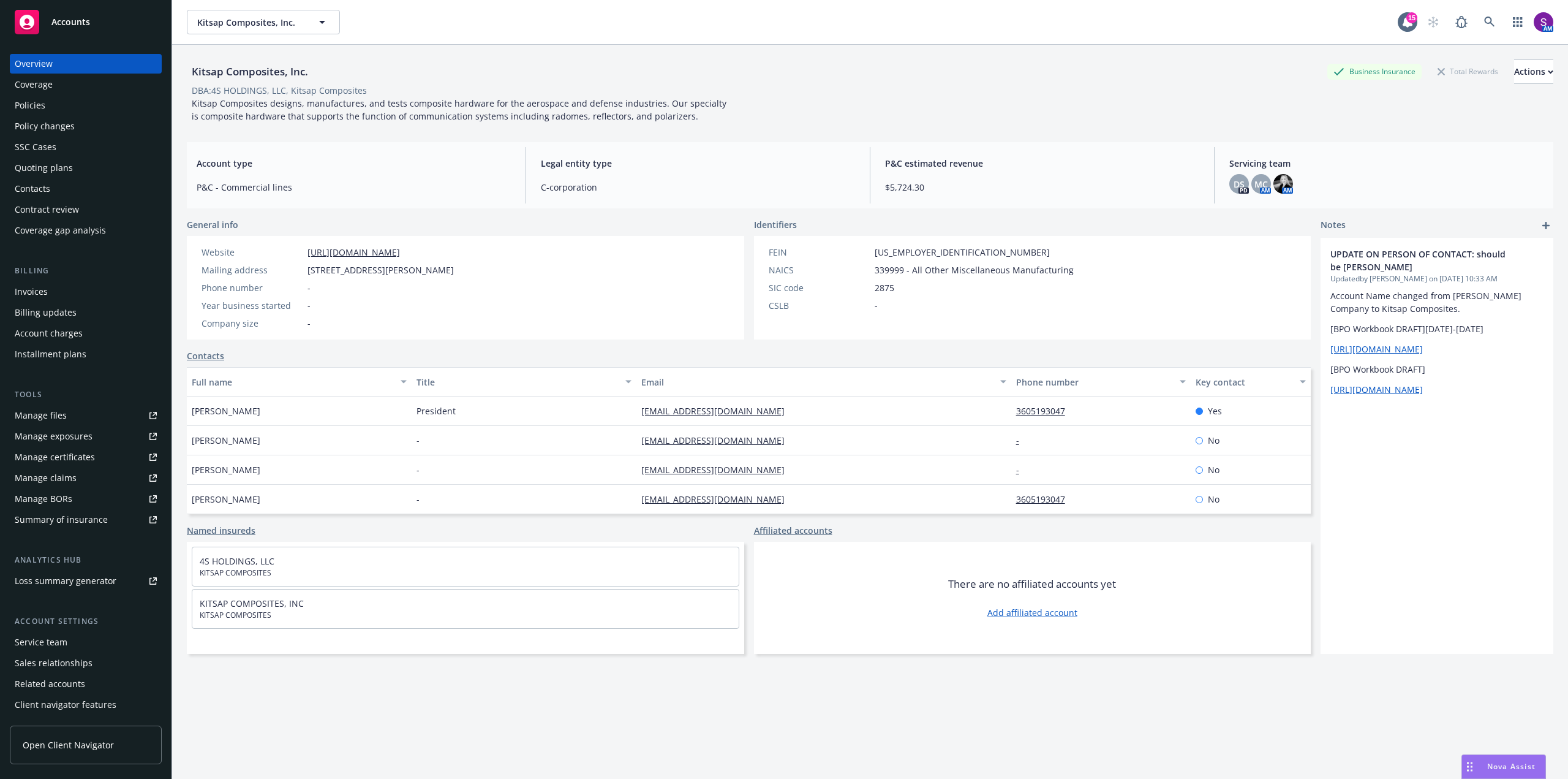
click at [46, 107] on div "Policies" at bounding box center [86, 105] width 142 height 20
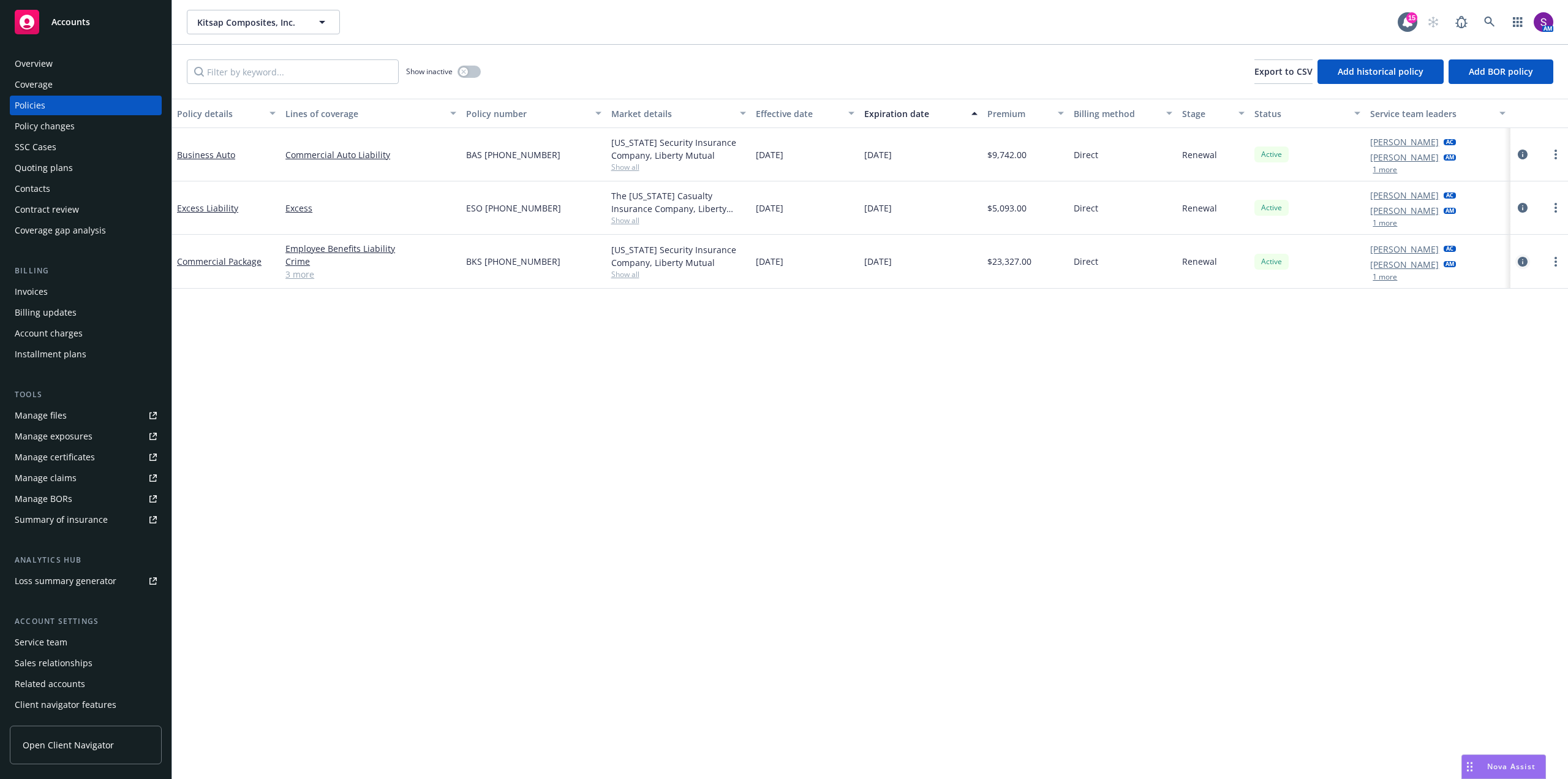
click at [1522, 260] on icon "circleInformation" at bounding box center [1522, 261] width 10 height 10
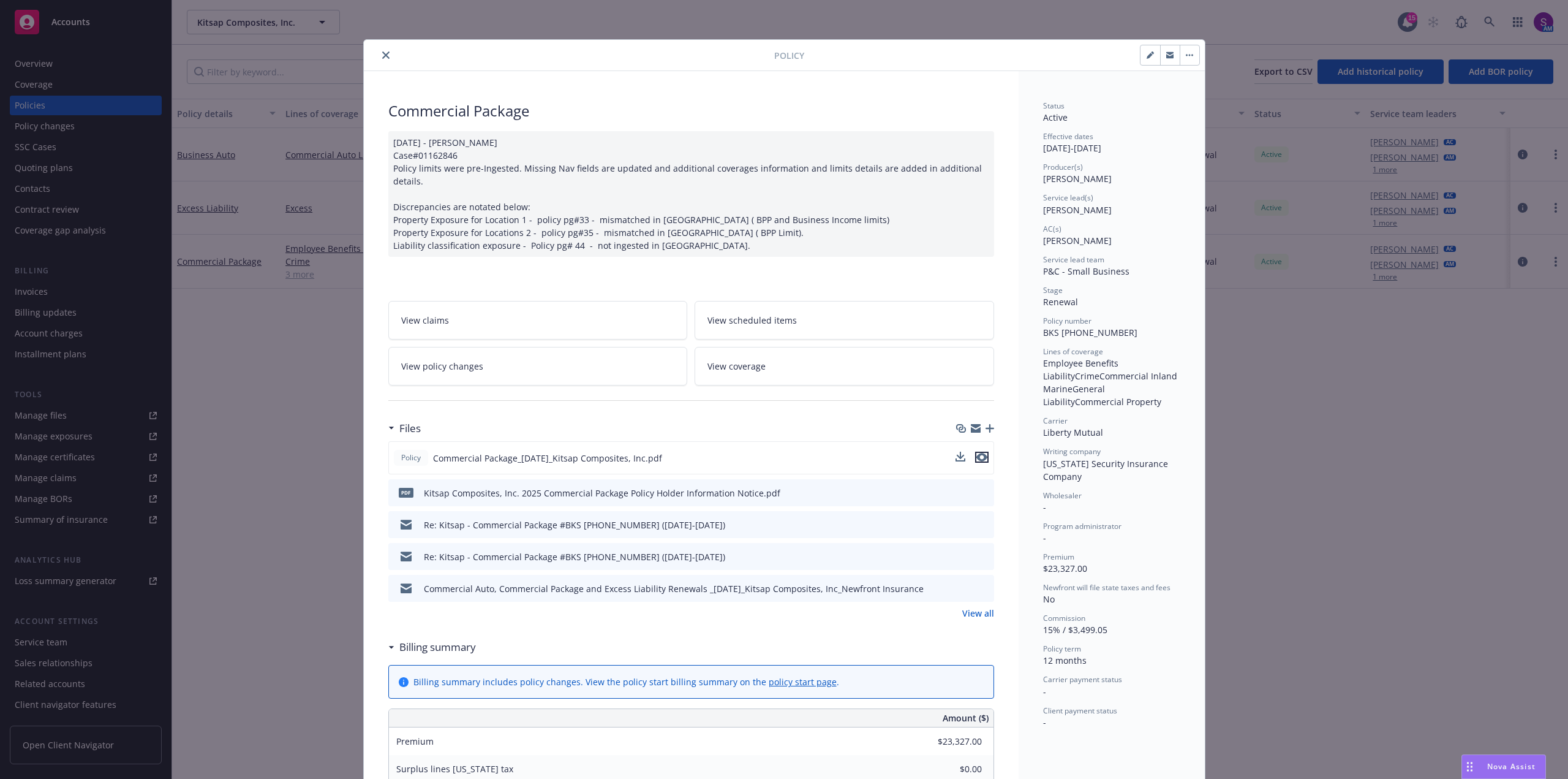
click at [979, 453] on icon "preview file" at bounding box center [981, 457] width 11 height 8
click at [385, 60] on button "close" at bounding box center [386, 55] width 15 height 15
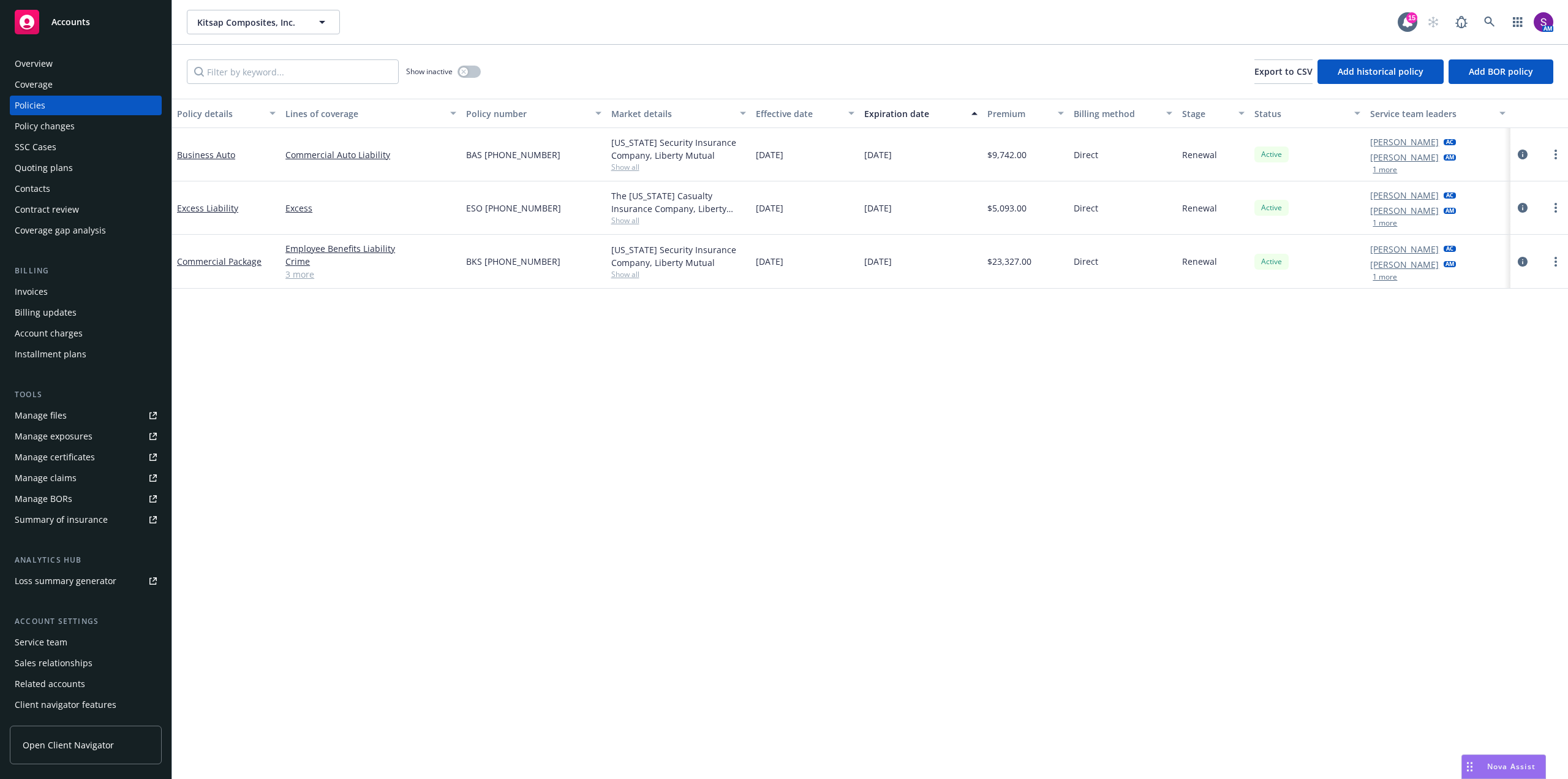
click at [1514, 153] on div at bounding box center [1539, 155] width 58 height 53
click at [1522, 157] on icon "circleInformation" at bounding box center [1522, 154] width 10 height 10
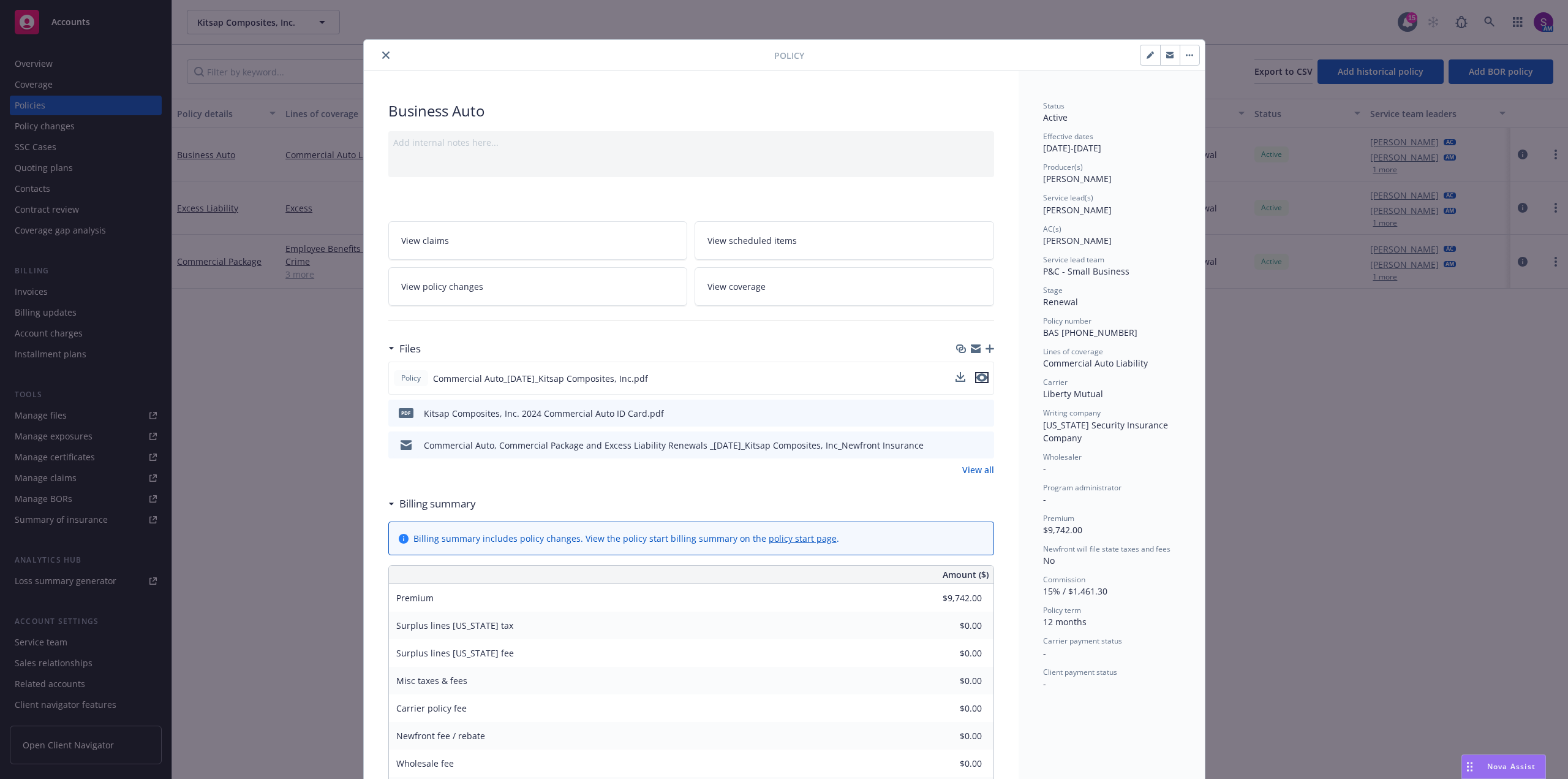
click at [976, 378] on icon "preview file" at bounding box center [981, 377] width 11 height 8
